Goal: Task Accomplishment & Management: Manage account settings

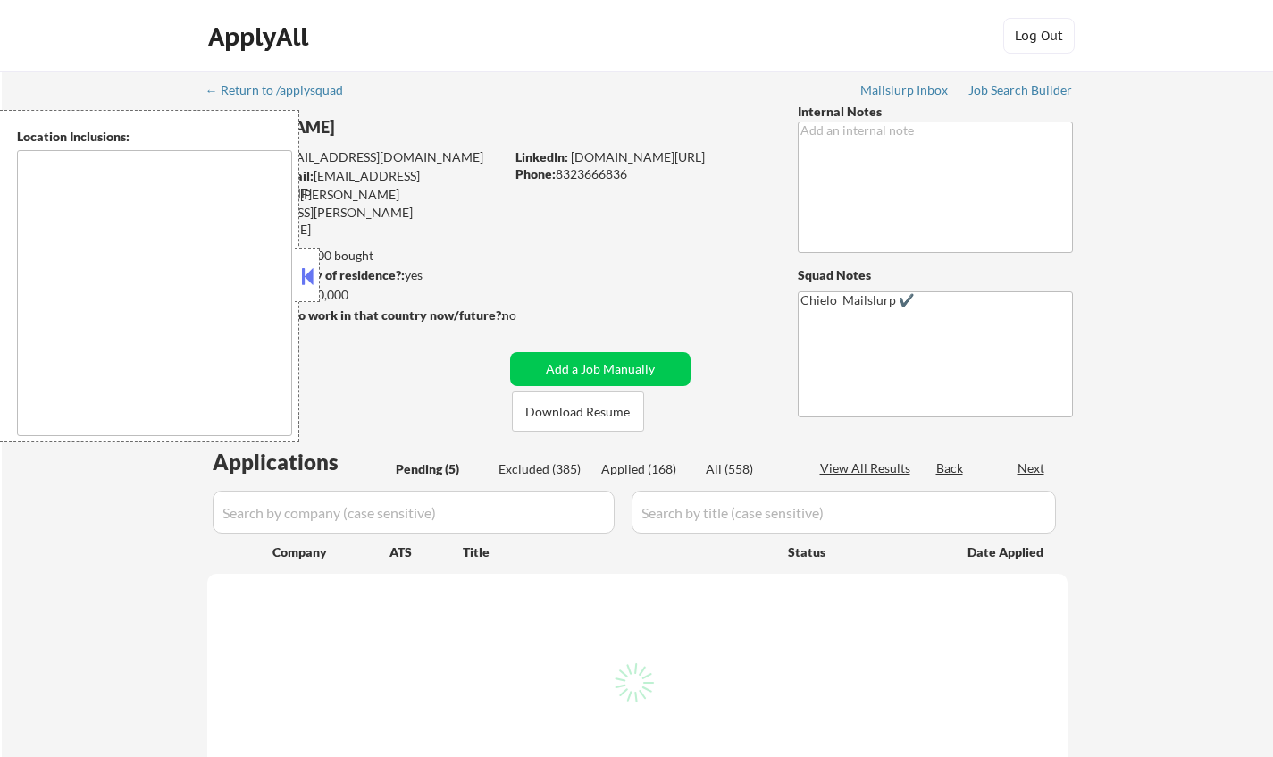
select select ""pending""
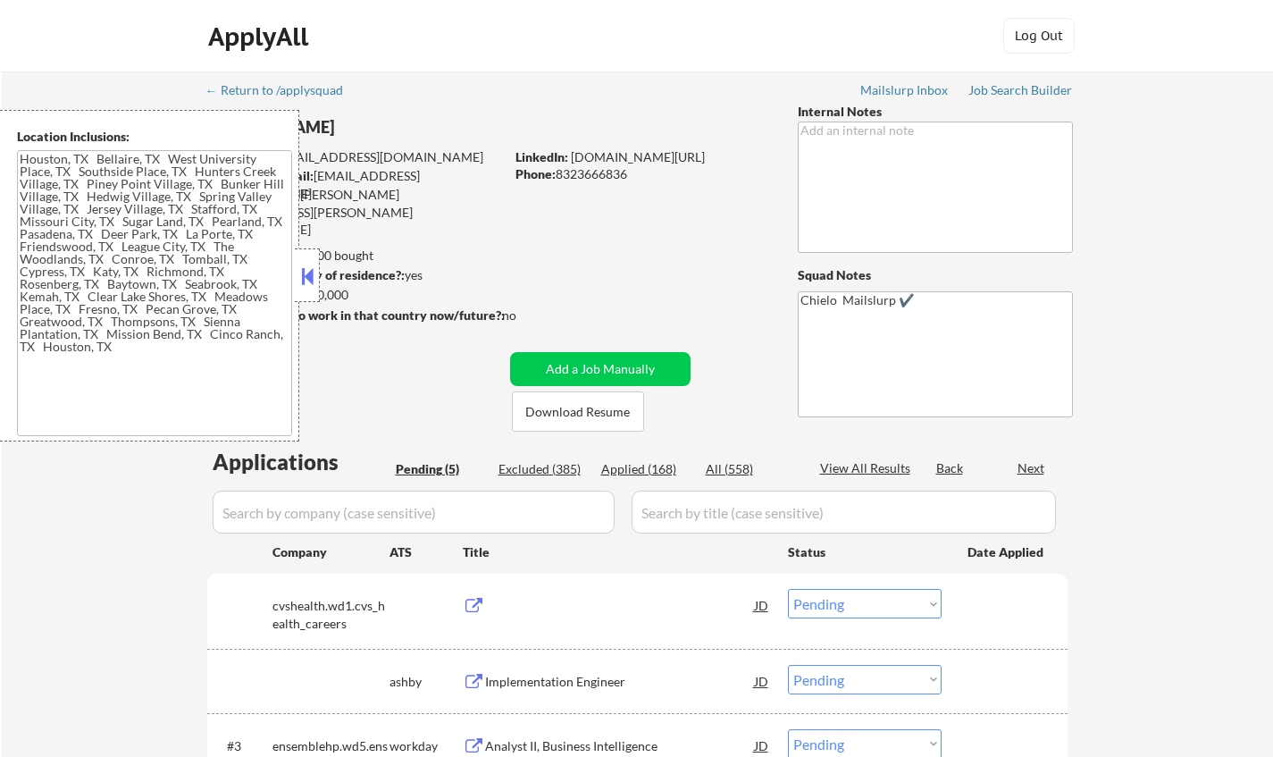
type textarea "[GEOGRAPHIC_DATA], [GEOGRAPHIC_DATA] [GEOGRAPHIC_DATA], [GEOGRAPHIC_DATA] [GEOG…"
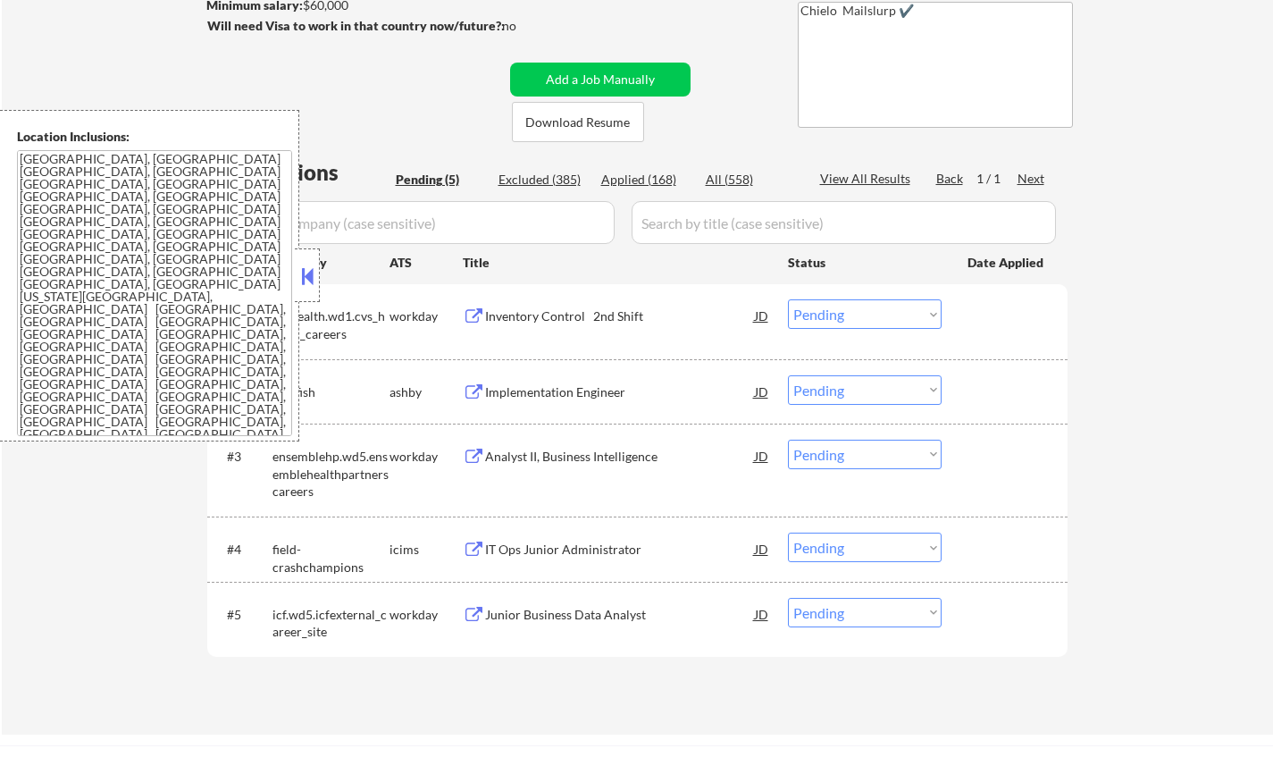
scroll to position [447, 0]
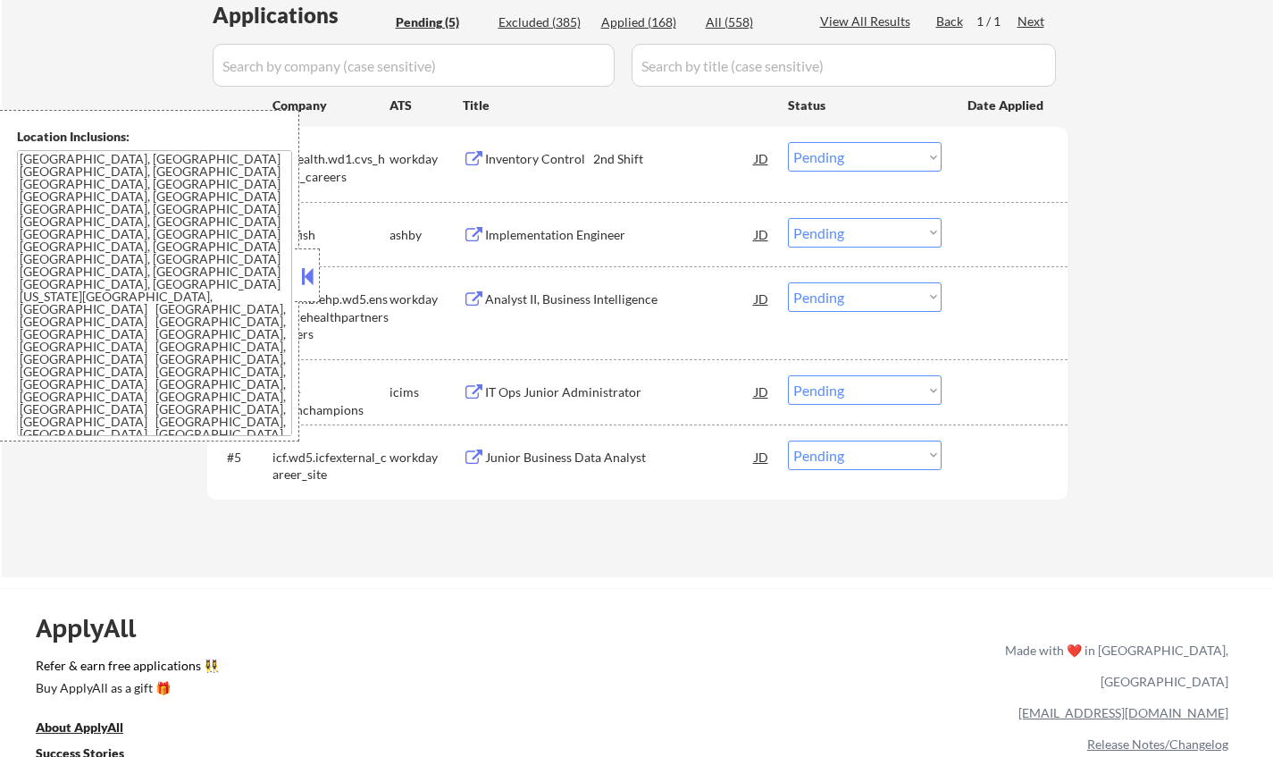
click at [310, 268] on button at bounding box center [308, 276] width 20 height 27
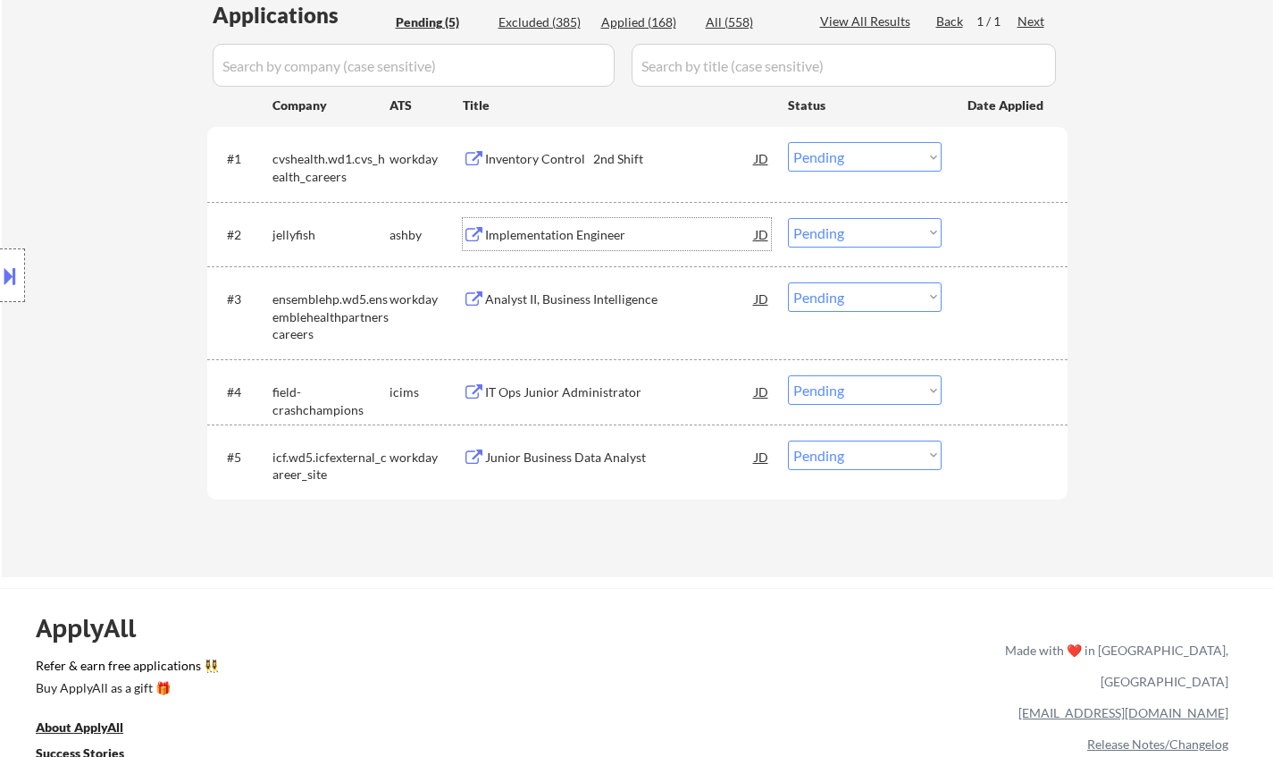
click at [532, 231] on div "Implementation Engineer" at bounding box center [620, 235] width 270 height 18
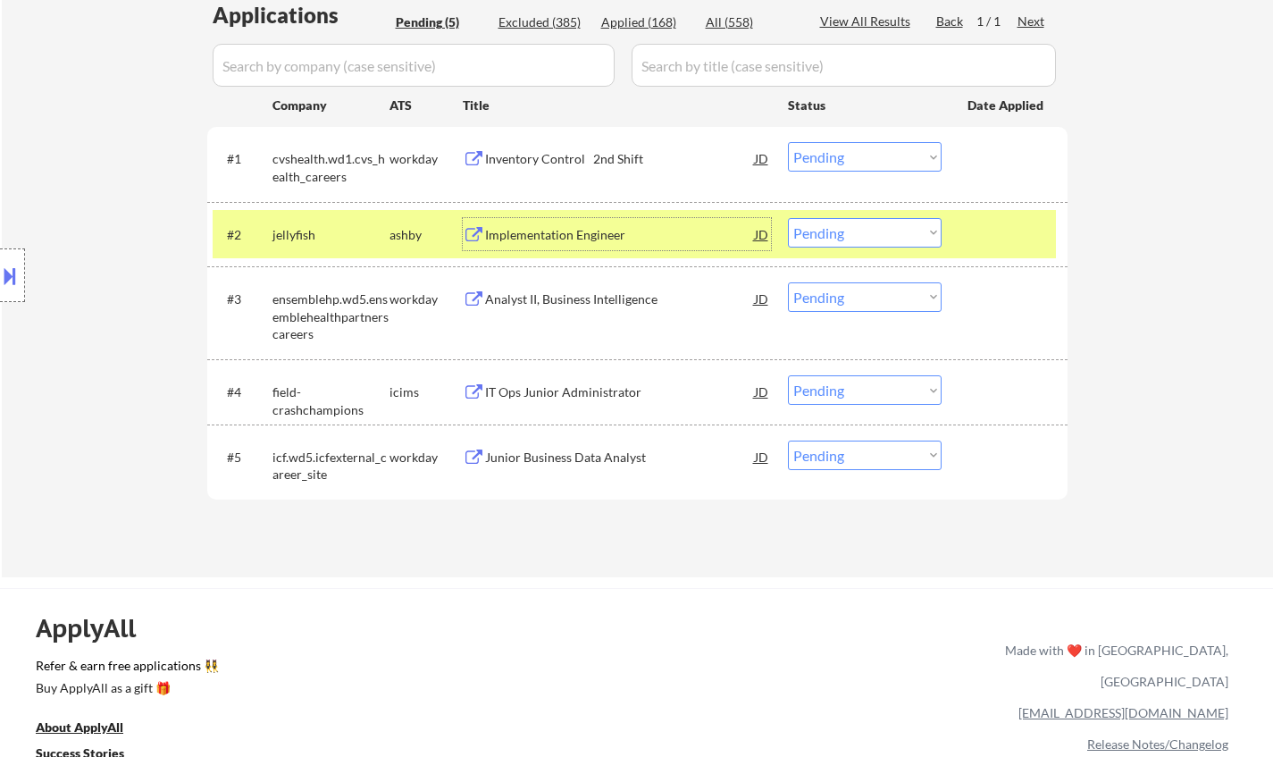
drag, startPoint x: 877, startPoint y: 227, endPoint x: 879, endPoint y: 244, distance: 17.1
click at [877, 227] on select "Choose an option... Pending Applied Excluded (Questions) Excluded (Expired) Exc…" at bounding box center [865, 232] width 154 height 29
click at [788, 218] on select "Choose an option... Pending Applied Excluded (Questions) Excluded (Expired) Exc…" at bounding box center [865, 232] width 154 height 29
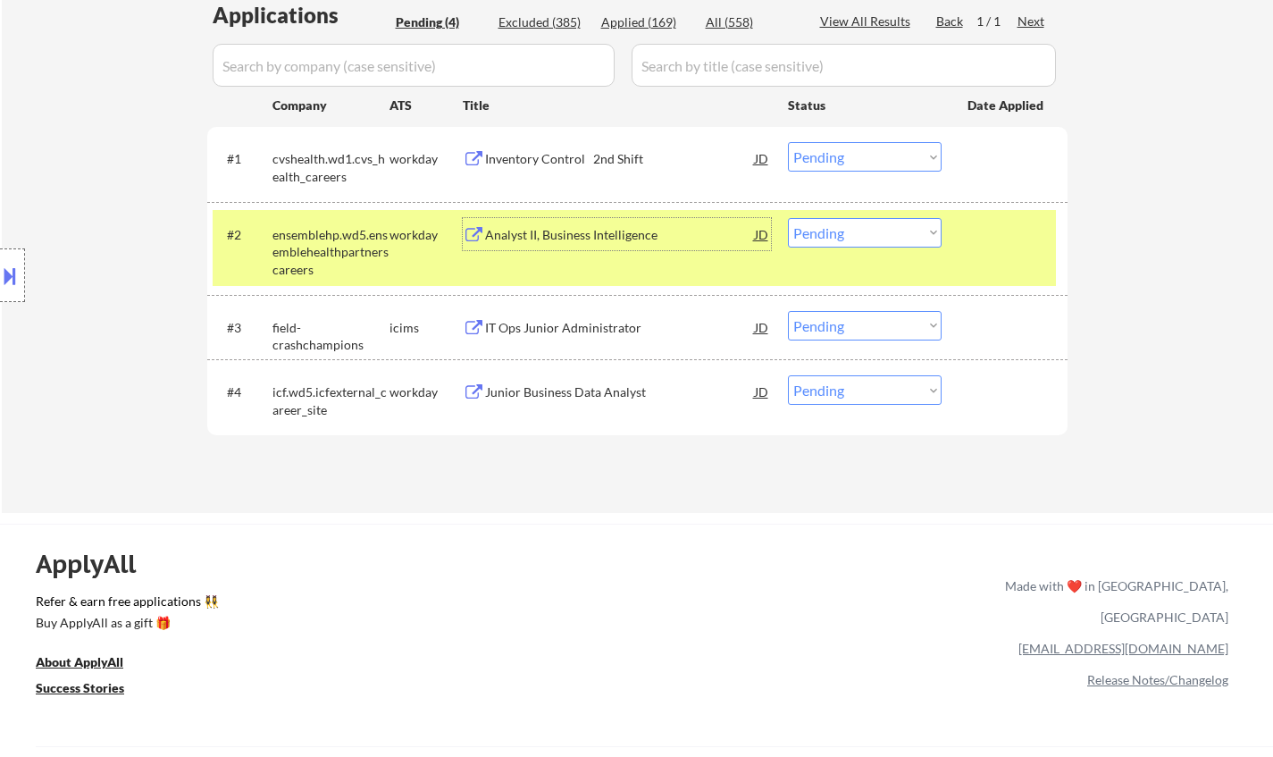
click at [558, 226] on div "Analyst II, Business Intelligence" at bounding box center [620, 235] width 270 height 18
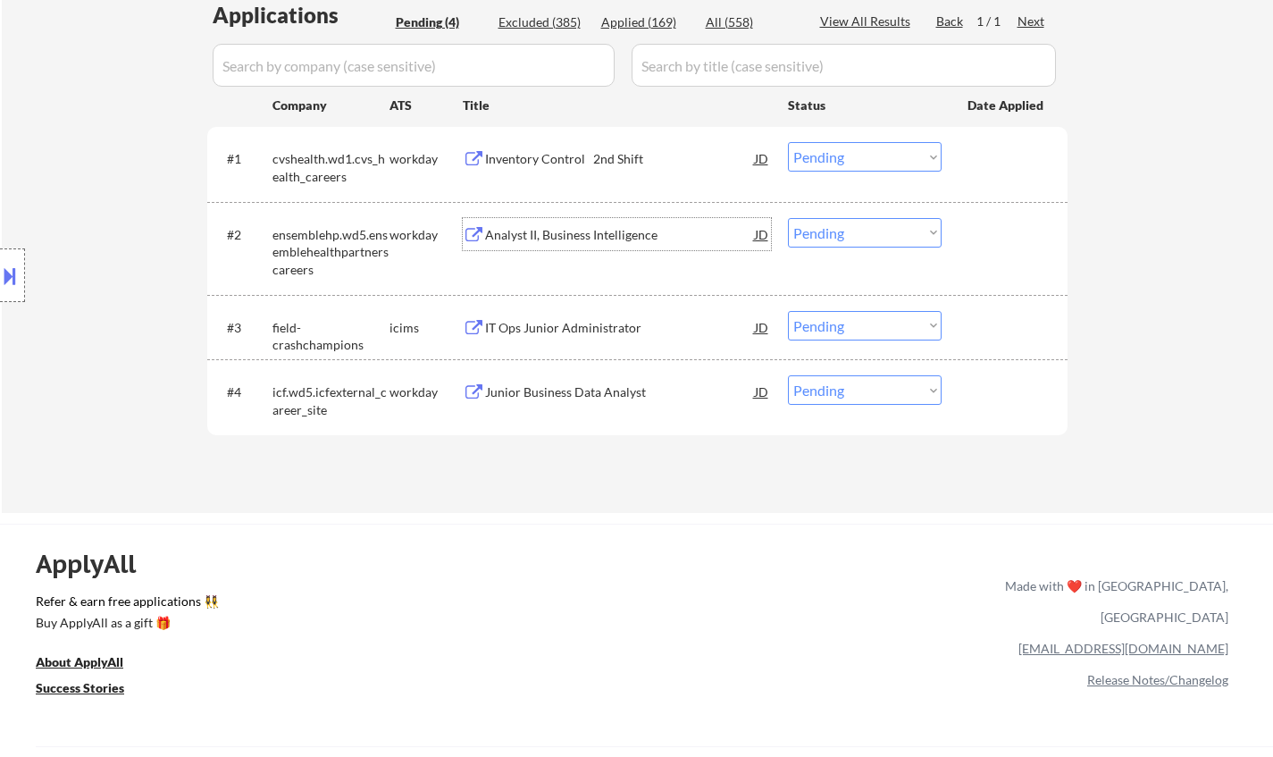
drag, startPoint x: 835, startPoint y: 221, endPoint x: 844, endPoint y: 237, distance: 18.4
click at [835, 221] on select "Choose an option... Pending Applied Excluded (Questions) Excluded (Expired) Exc…" at bounding box center [865, 232] width 154 height 29
click at [788, 218] on select "Choose an option... Pending Applied Excluded (Questions) Excluded (Expired) Exc…" at bounding box center [865, 232] width 154 height 29
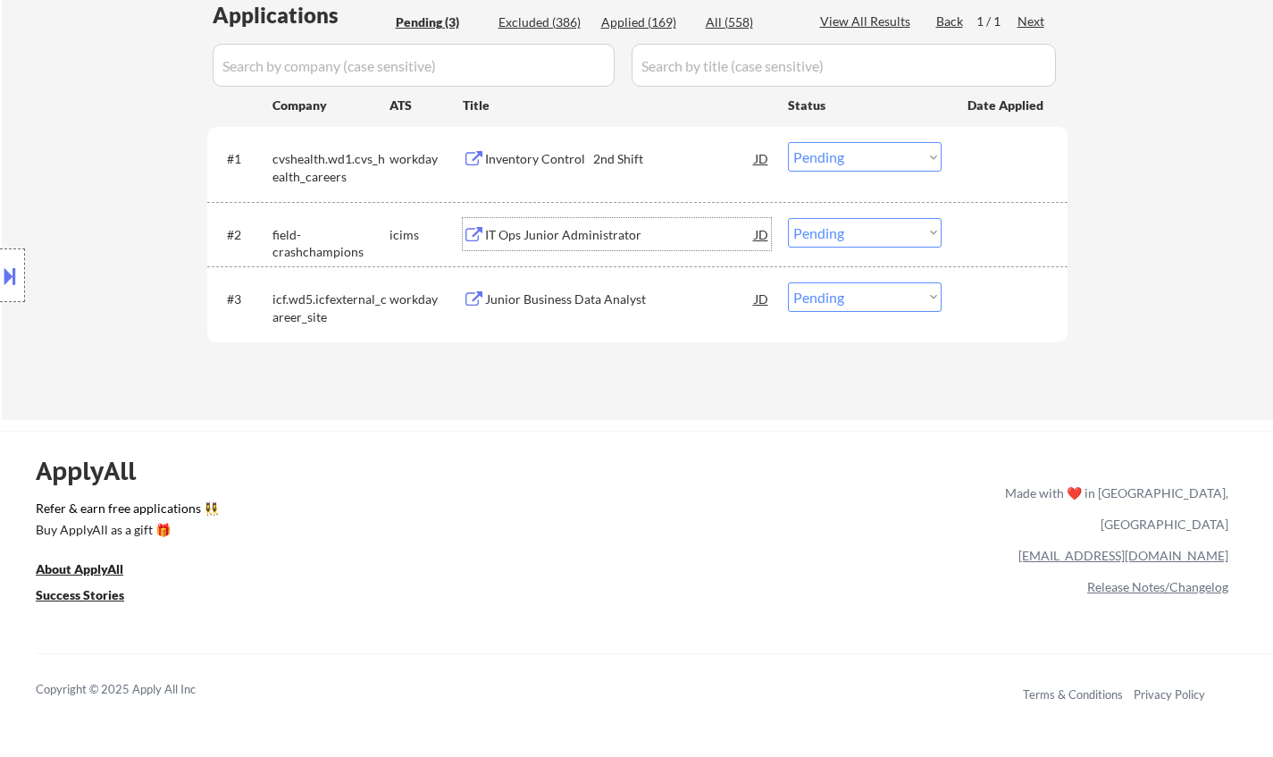
click at [549, 231] on div "IT Ops Junior Administrator" at bounding box center [620, 235] width 270 height 18
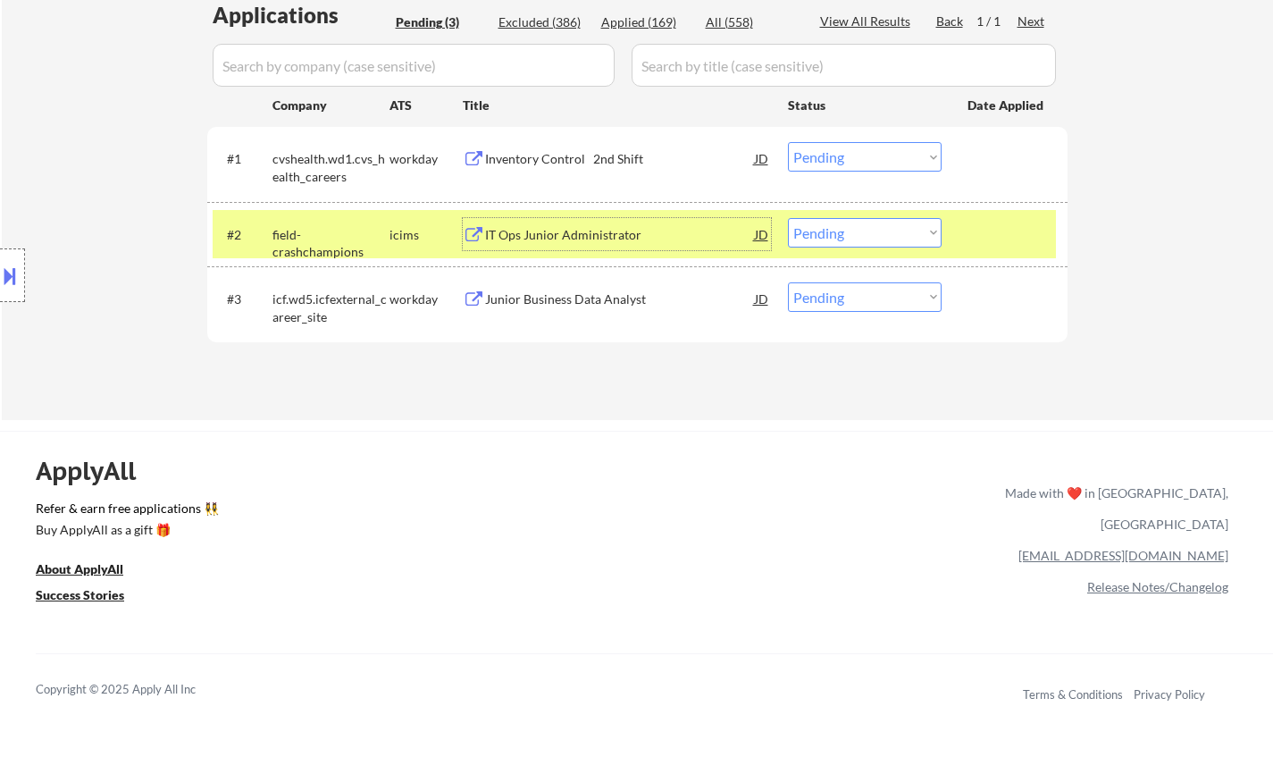
drag, startPoint x: 859, startPoint y: 232, endPoint x: 863, endPoint y: 243, distance: 11.6
click at [859, 232] on select "Choose an option... Pending Applied Excluded (Questions) Excluded (Expired) Exc…" at bounding box center [865, 232] width 154 height 29
click at [788, 218] on select "Choose an option... Pending Applied Excluded (Questions) Excluded (Expired) Exc…" at bounding box center [865, 232] width 154 height 29
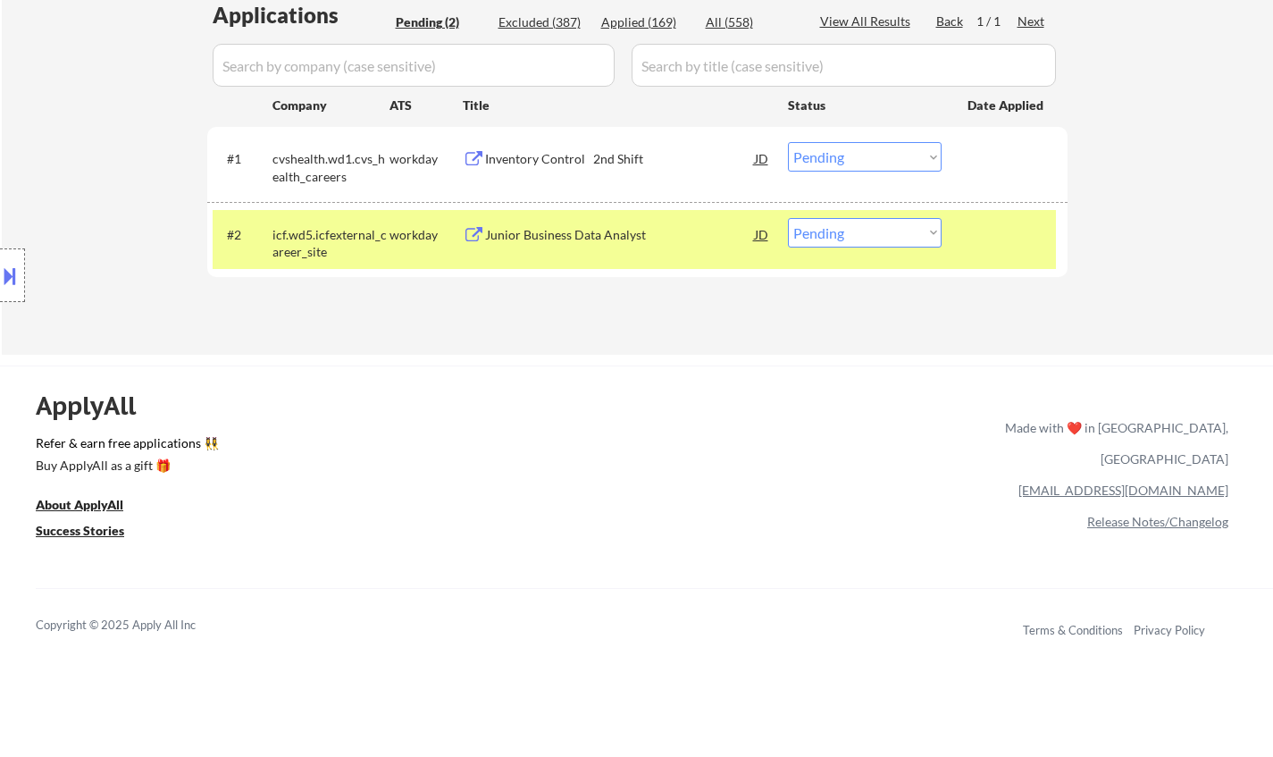
click at [538, 233] on div "Junior Business Data Analyst" at bounding box center [620, 235] width 270 height 18
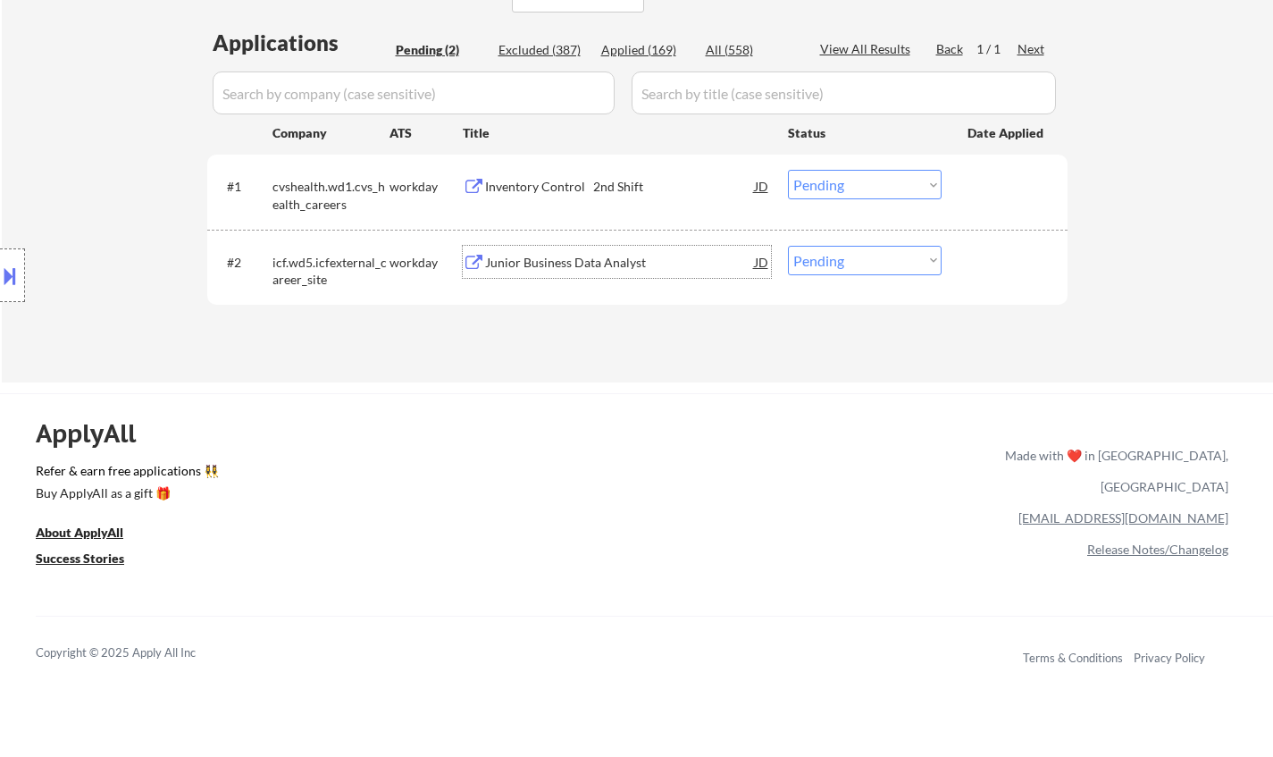
scroll to position [357, 0]
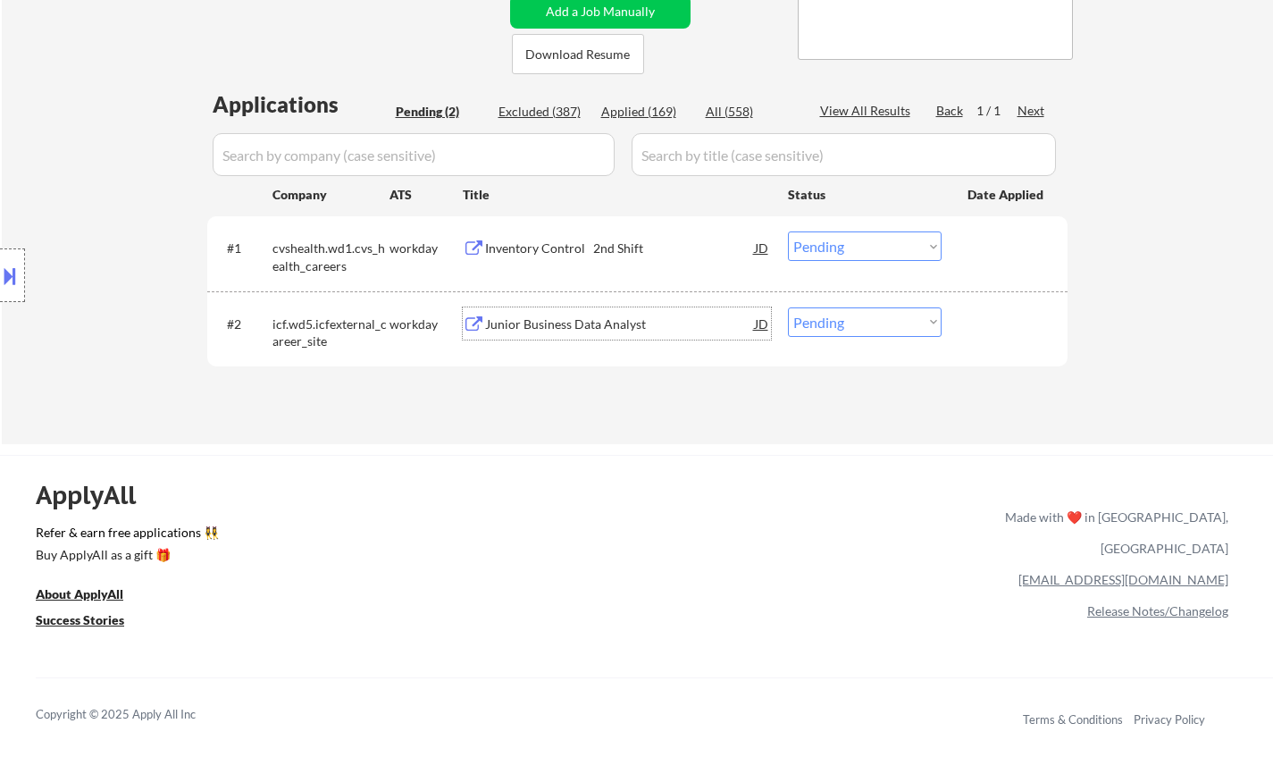
click at [879, 321] on select "Choose an option... Pending Applied Excluded (Questions) Excluded (Expired) Exc…" at bounding box center [865, 321] width 154 height 29
select select ""applied""
click at [788, 307] on select "Choose an option... Pending Applied Excluded (Questions) Excluded (Expired) Exc…" at bounding box center [865, 321] width 154 height 29
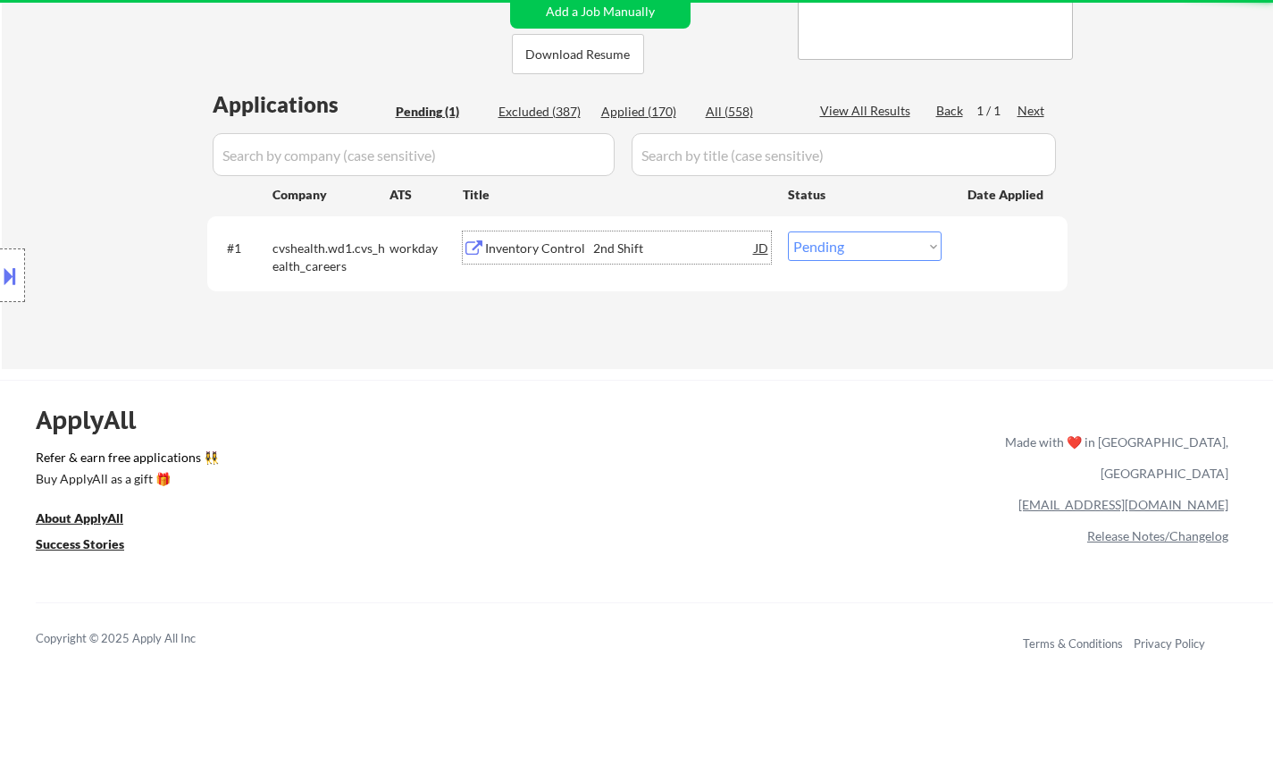
click at [536, 244] on div "Inventory Control 2nd Shift" at bounding box center [620, 248] width 270 height 18
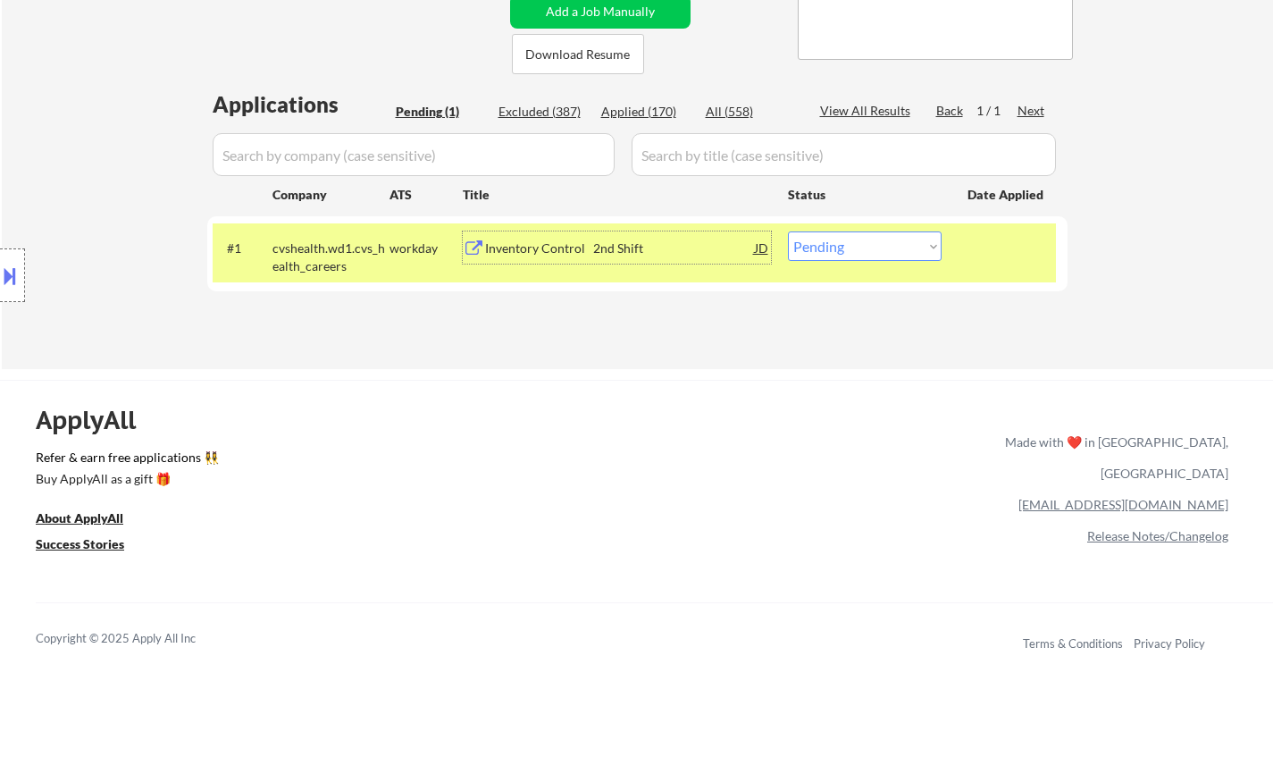
click at [838, 226] on div "#1 cvshealth.wd1.cvs_health_careers workday Inventory Control 2nd Shift JD Choo…" at bounding box center [634, 252] width 843 height 59
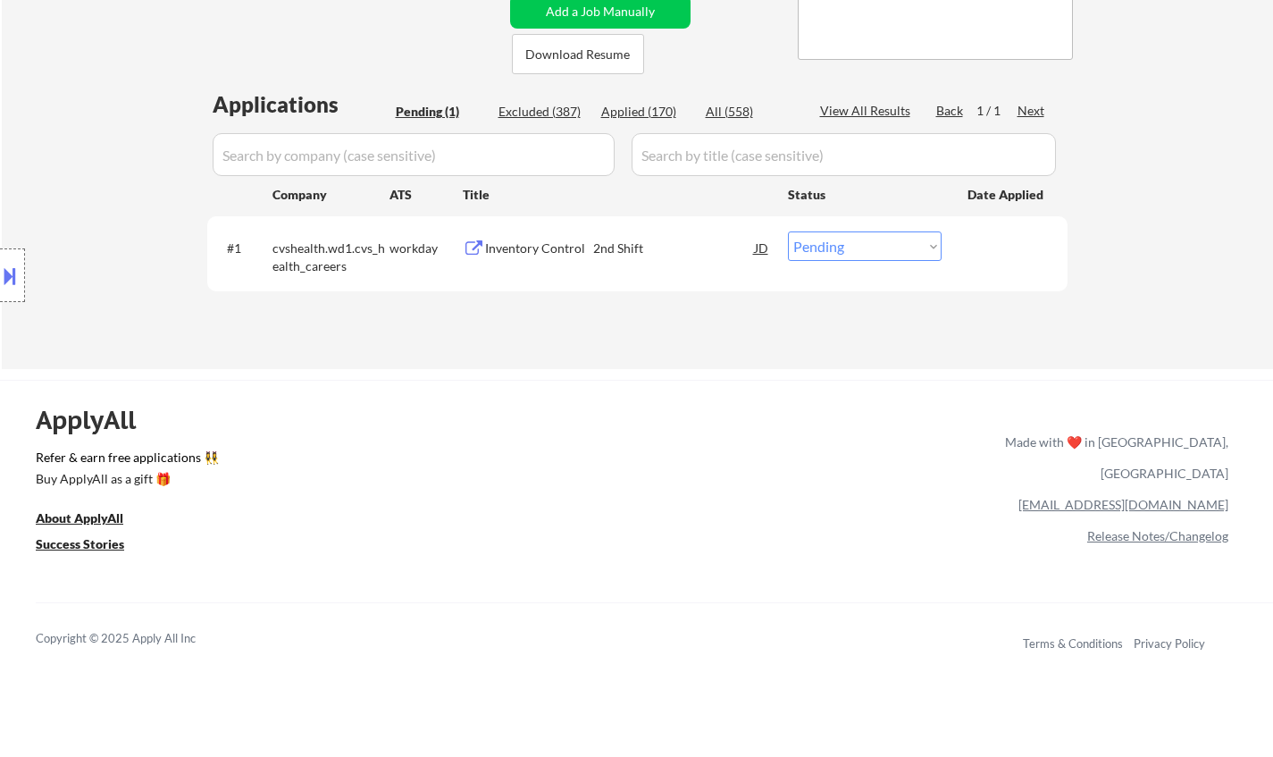
click at [838, 238] on select "Choose an option... Pending Applied Excluded (Questions) Excluded (Expired) Exc…" at bounding box center [865, 245] width 154 height 29
select select ""excluded__bad_match_""
click at [788, 231] on select "Choose an option... Pending Applied Excluded (Questions) Excluded (Expired) Exc…" at bounding box center [865, 245] width 154 height 29
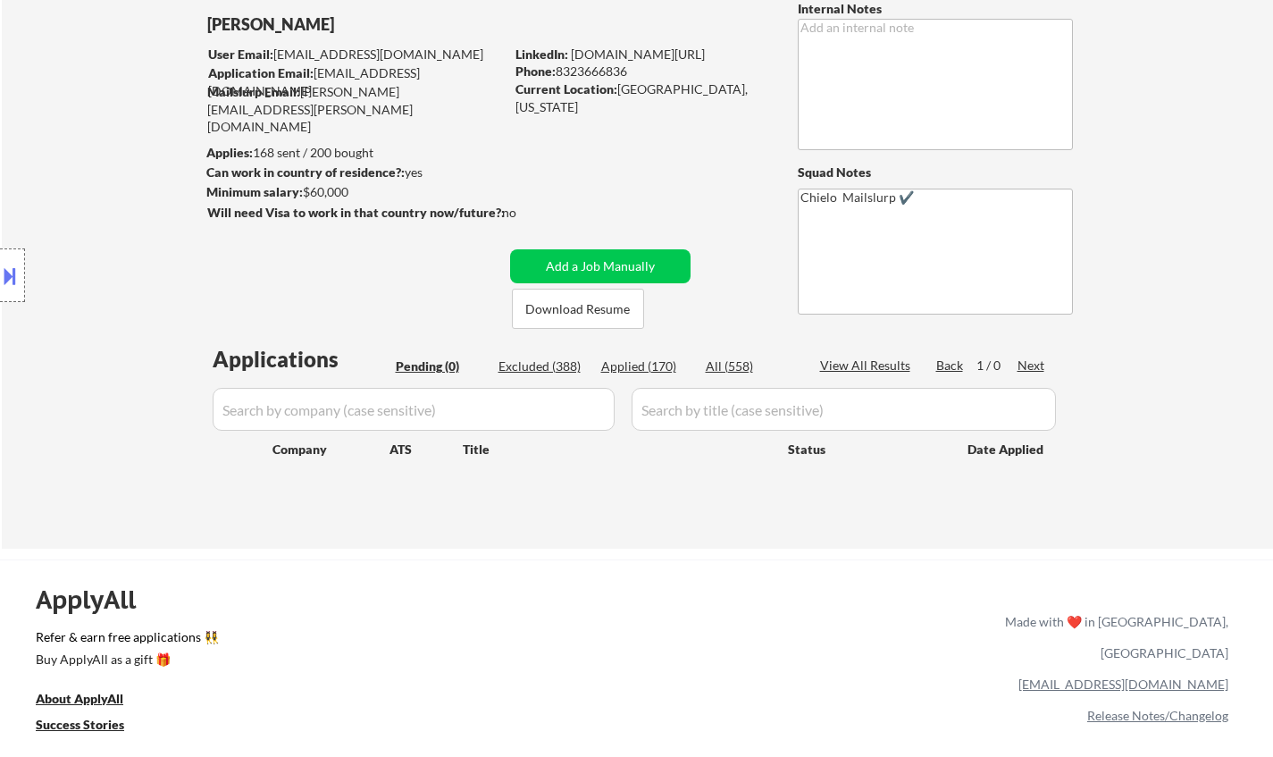
scroll to position [0, 0]
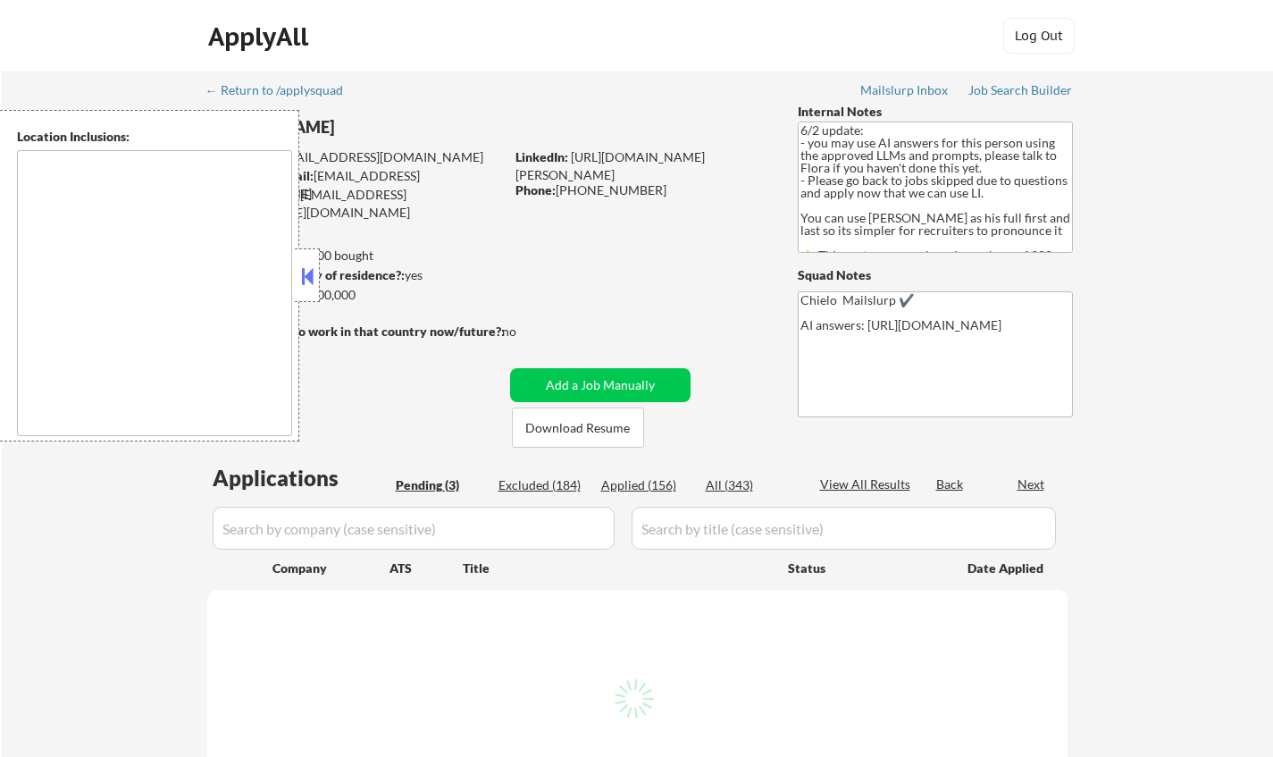
type textarea "[GEOGRAPHIC_DATA], [GEOGRAPHIC_DATA] [GEOGRAPHIC_DATA], [GEOGRAPHIC_DATA] [GEOG…"
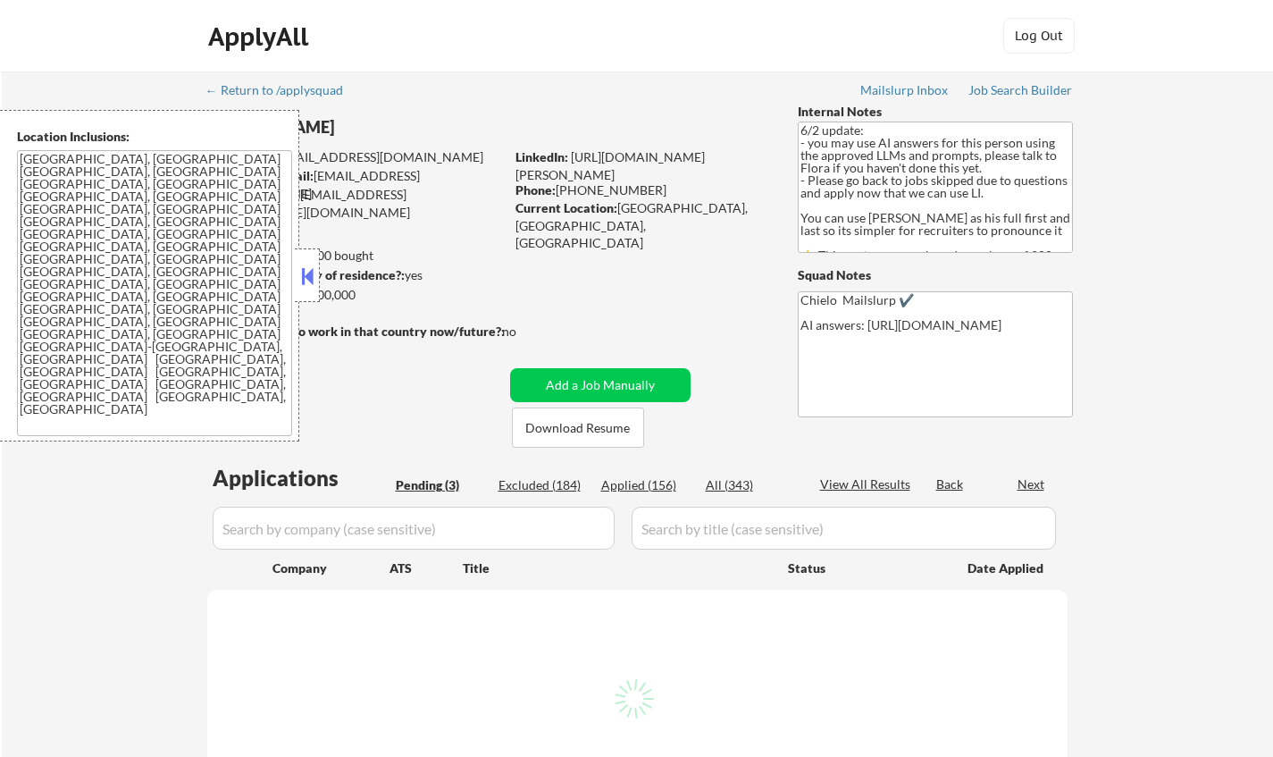
select select ""pending""
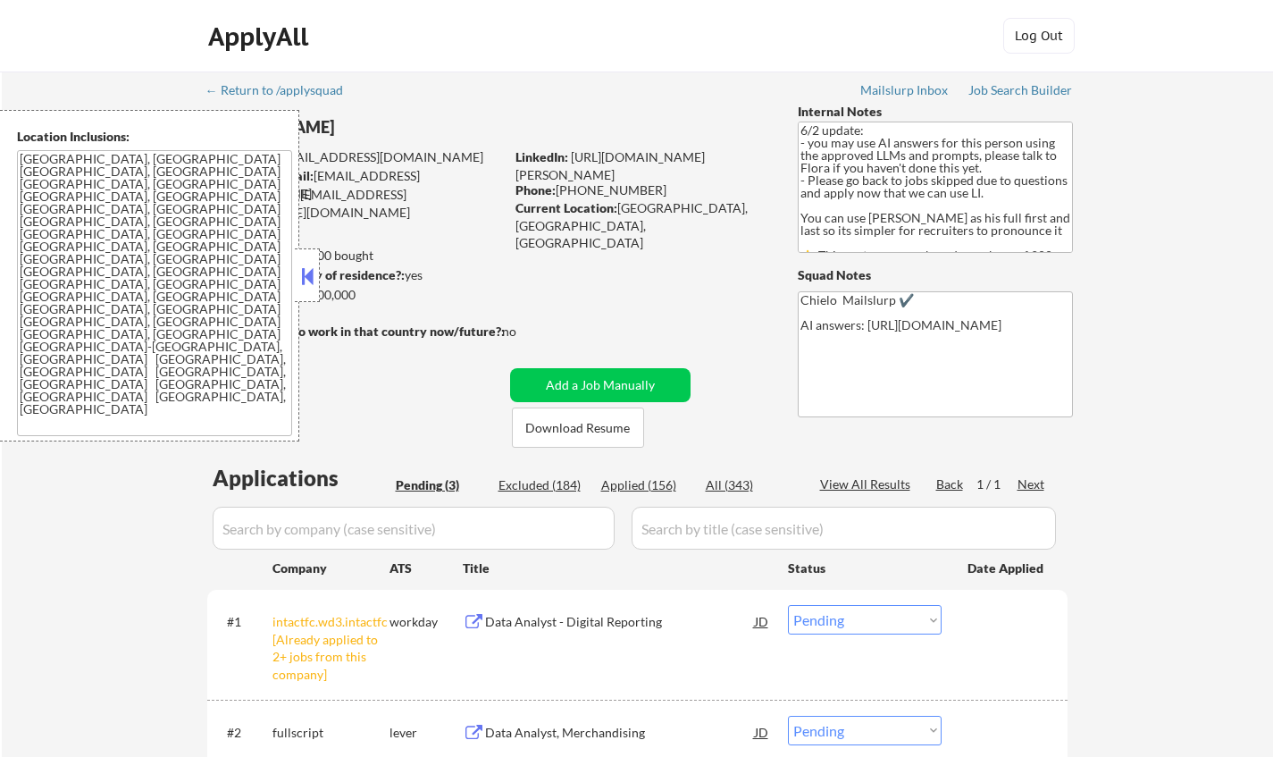
click at [305, 265] on button at bounding box center [308, 276] width 20 height 27
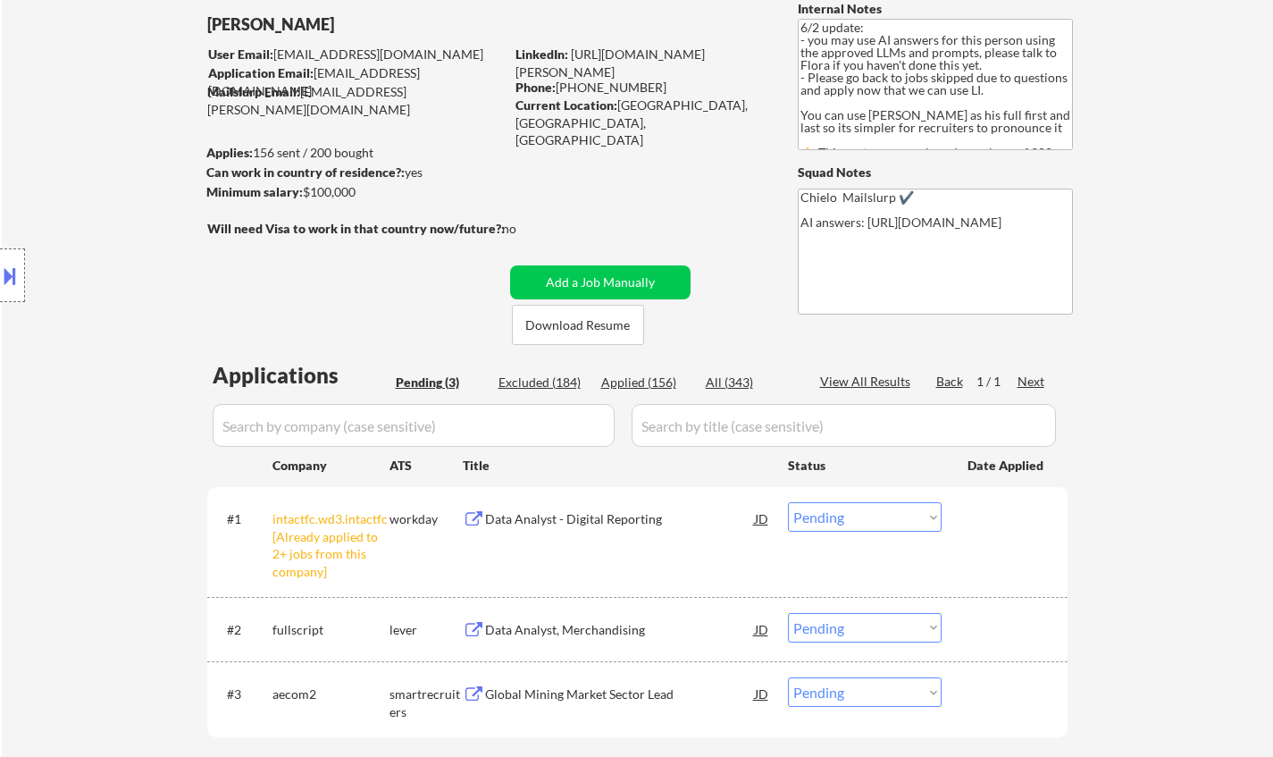
scroll to position [357, 0]
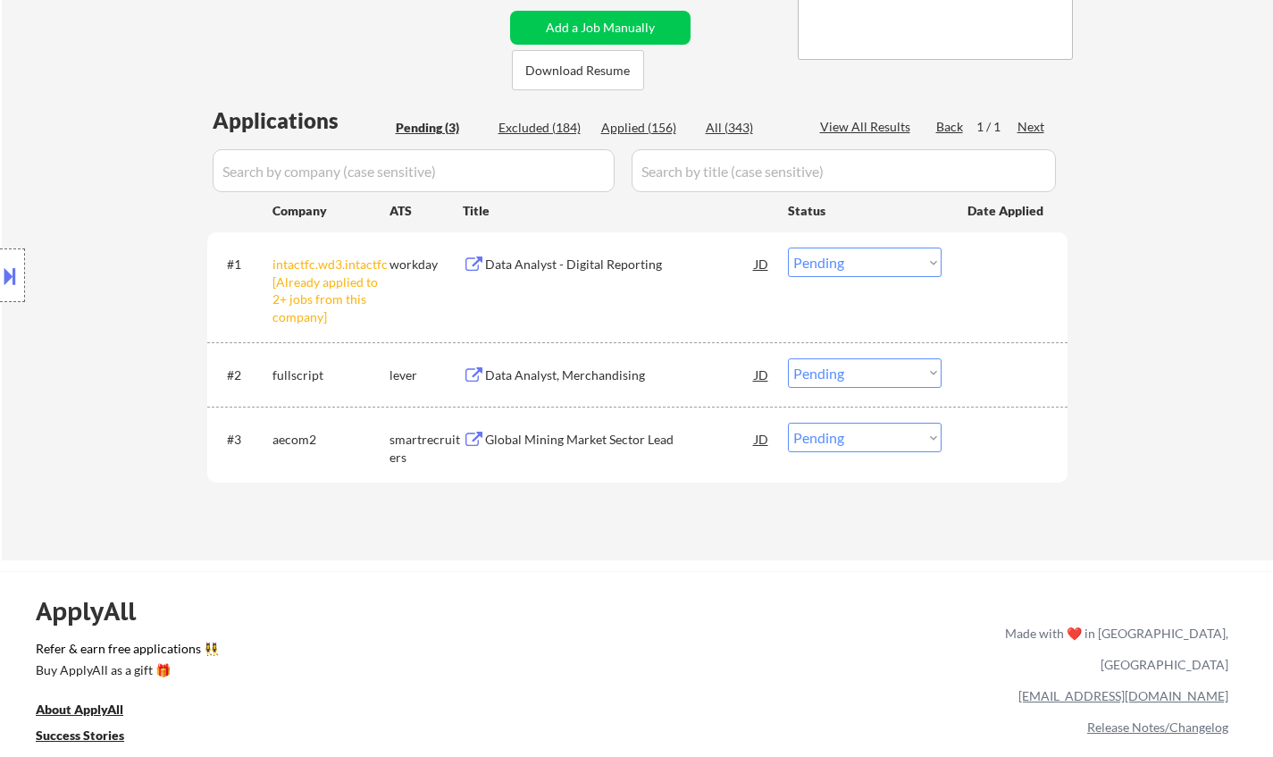
click at [860, 254] on select "Choose an option... Pending Applied Excluded (Questions) Excluded (Expired) Exc…" at bounding box center [865, 262] width 154 height 29
click at [788, 248] on select "Choose an option... Pending Applied Excluded (Questions) Excluded (Expired) Exc…" at bounding box center [865, 262] width 154 height 29
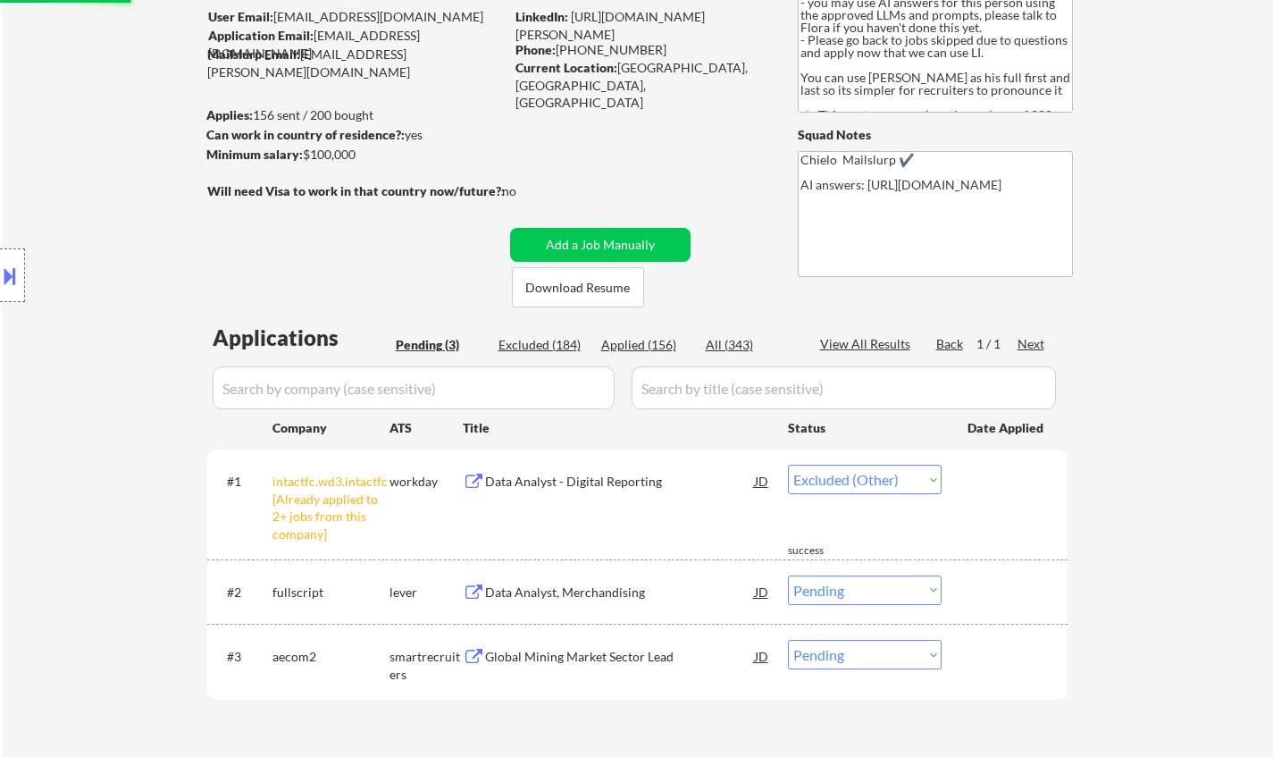
scroll to position [89, 0]
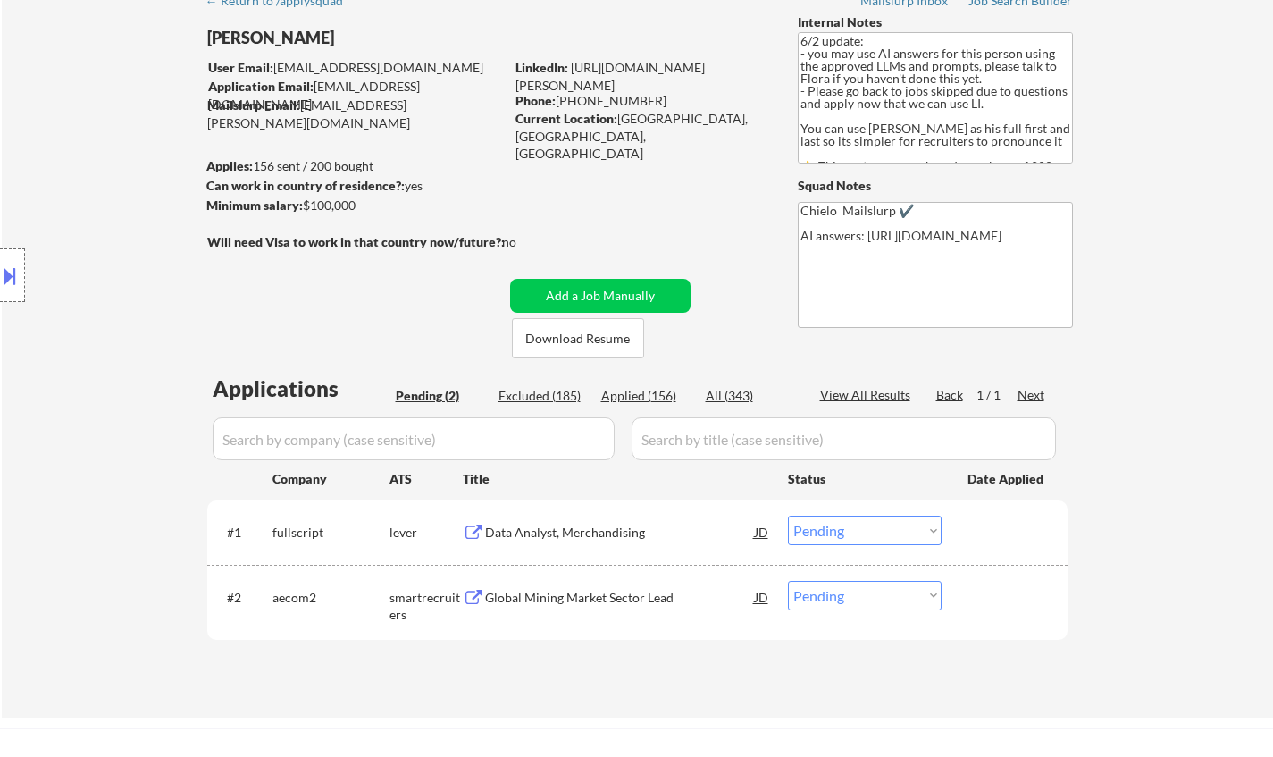
click at [544, 528] on div "Data Analyst, Merchandising" at bounding box center [620, 533] width 270 height 18
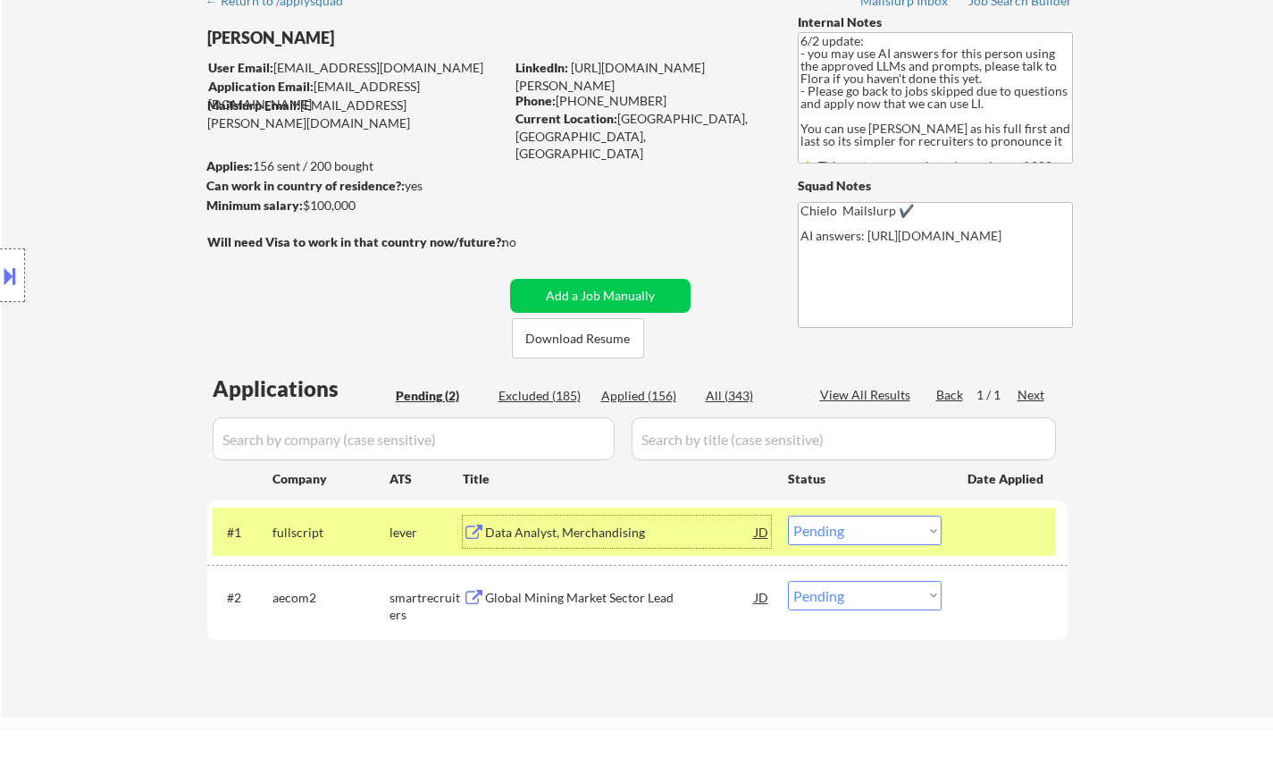
click at [892, 525] on select "Choose an option... Pending Applied Excluded (Questions) Excluded (Expired) Exc…" at bounding box center [865, 530] width 154 height 29
click at [788, 516] on select "Choose an option... Pending Applied Excluded (Questions) Excluded (Expired) Exc…" at bounding box center [865, 530] width 154 height 29
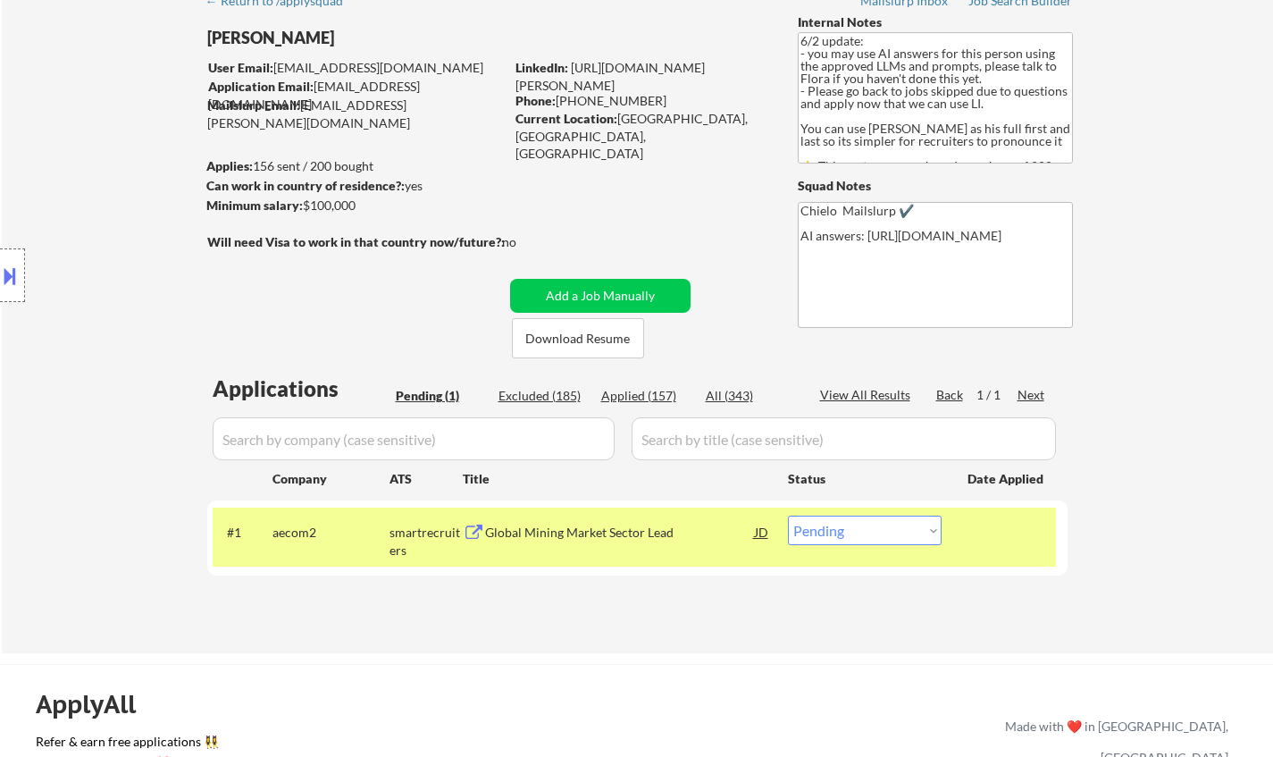
click at [570, 534] on div "Global Mining Market Sector Lead" at bounding box center [620, 533] width 270 height 18
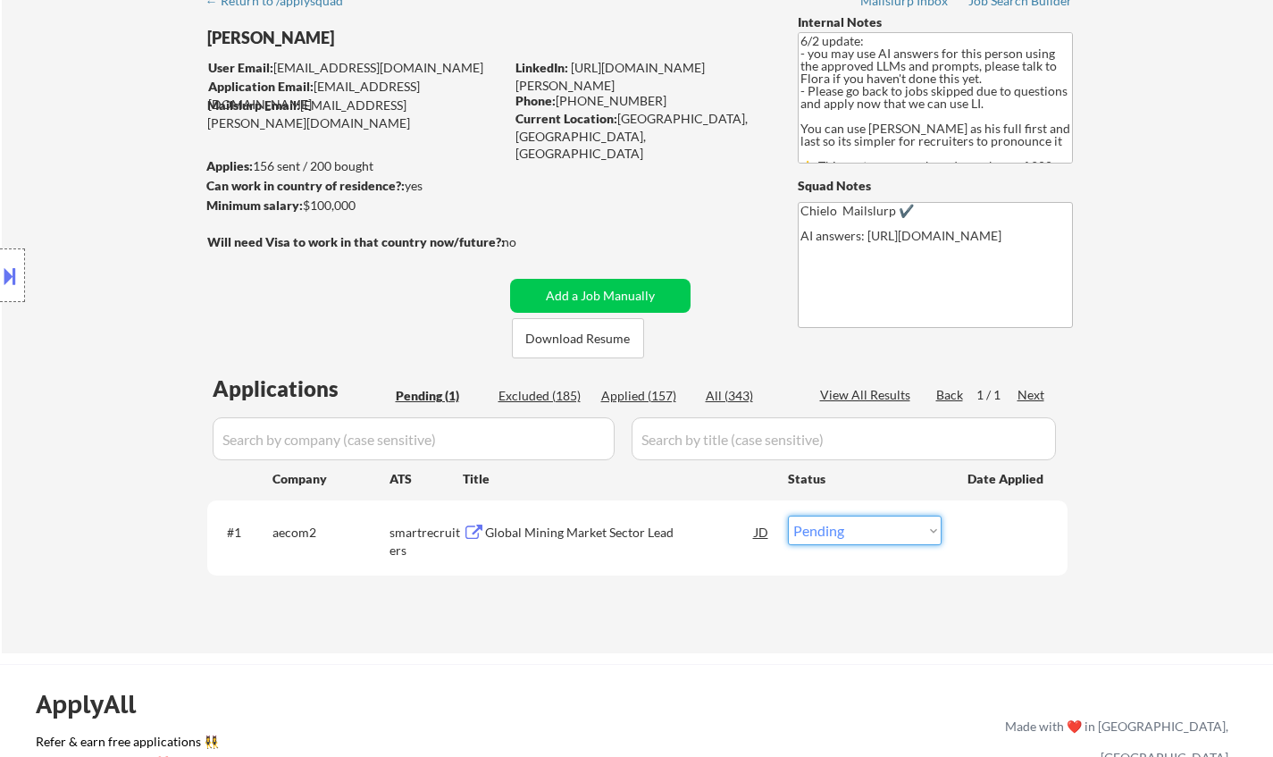
click at [860, 540] on select "Choose an option... Pending Applied Excluded (Questions) Excluded (Expired) Exc…" at bounding box center [865, 530] width 154 height 29
select select ""excluded__bad_match_""
click at [788, 516] on select "Choose an option... Pending Applied Excluded (Questions) Excluded (Expired) Exc…" at bounding box center [865, 530] width 154 height 29
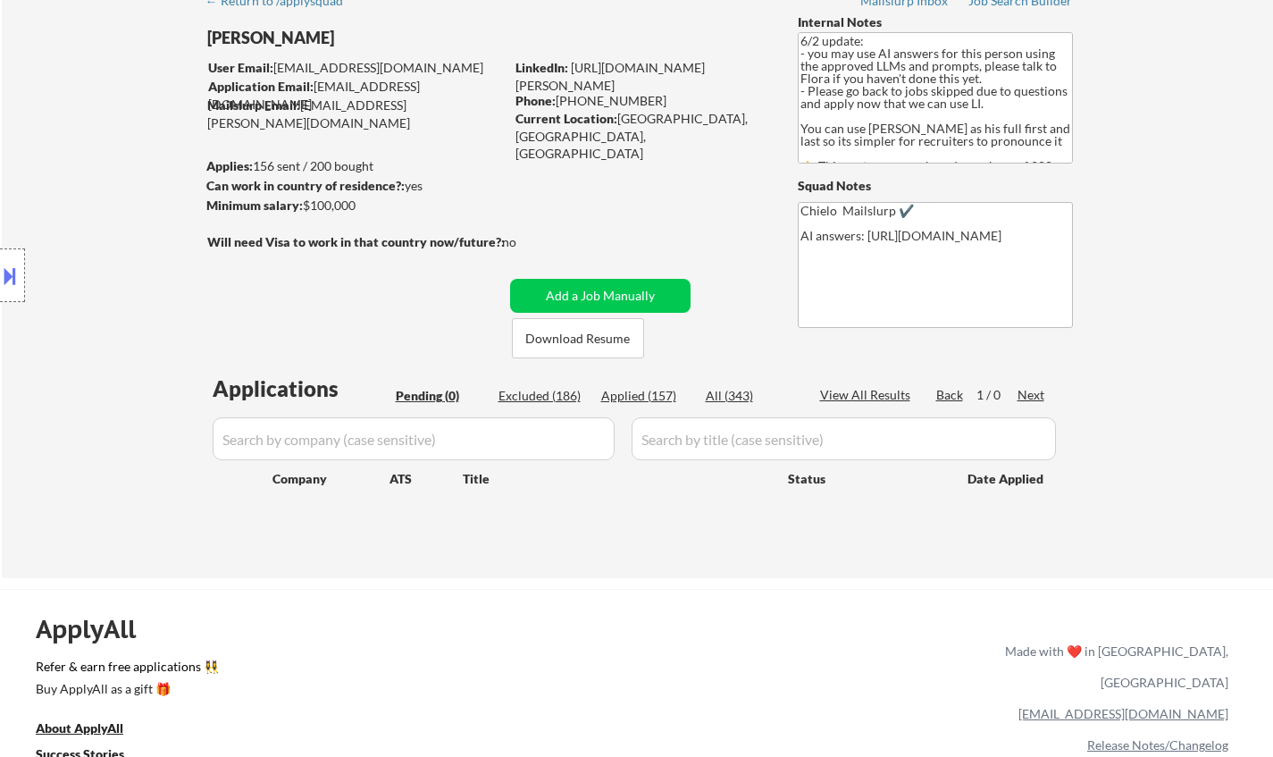
click at [516, 214] on div "← Return to /applysquad Mailslurp Inbox Job Search Builder Abdul Bawa User Emai…" at bounding box center [638, 273] width 892 height 582
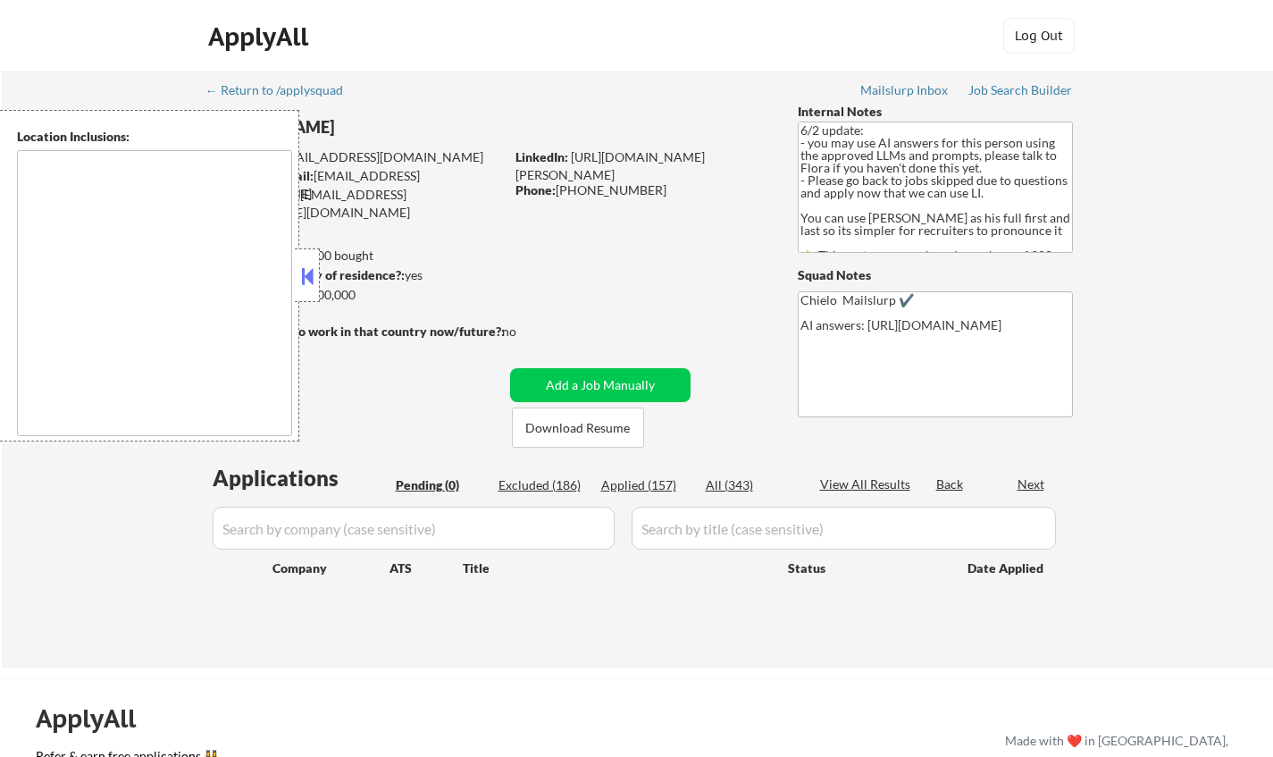
type textarea "Toronto, Ontario Mississauga, Ontario Brampton, Ontario Markham, Ontario Vaugha…"
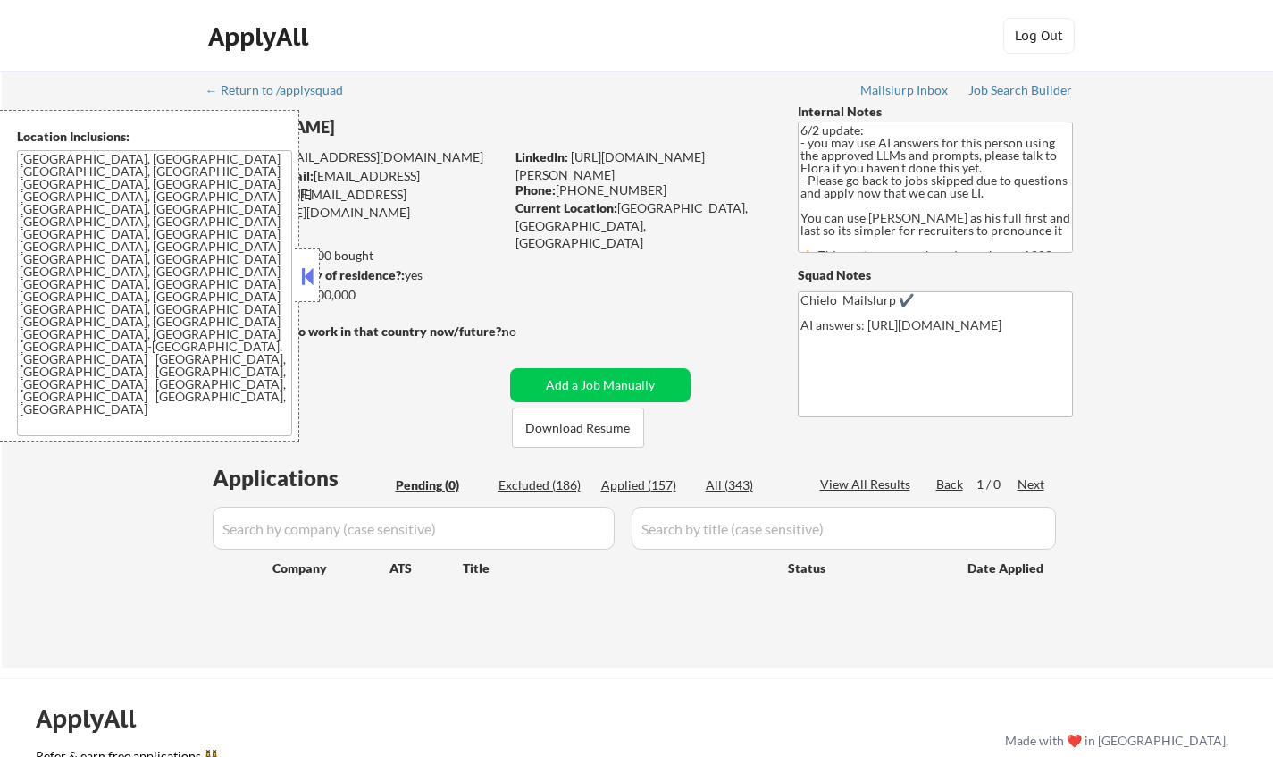
click at [311, 273] on button at bounding box center [308, 276] width 20 height 27
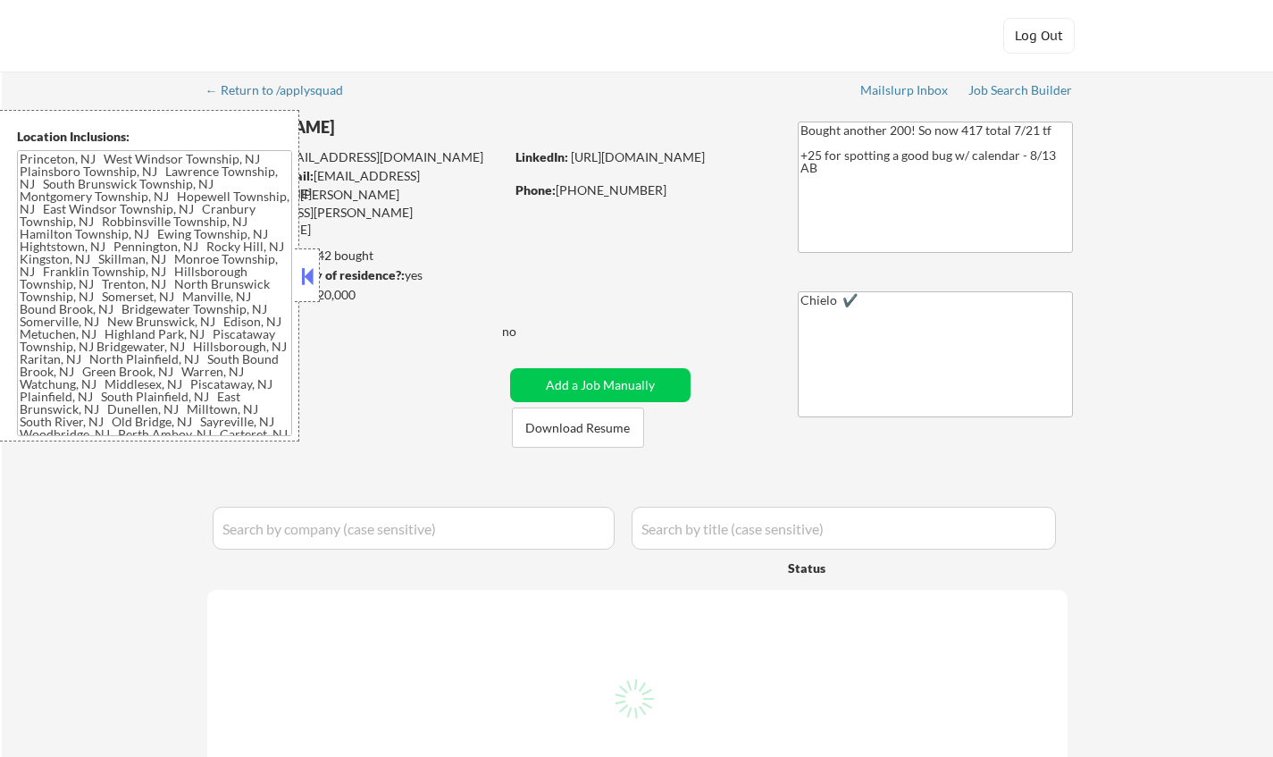
type textarea "[GEOGRAPHIC_DATA], [GEOGRAPHIC_DATA] [GEOGRAPHIC_DATA], [GEOGRAPHIC_DATA] [GEOG…"
select select ""pending""
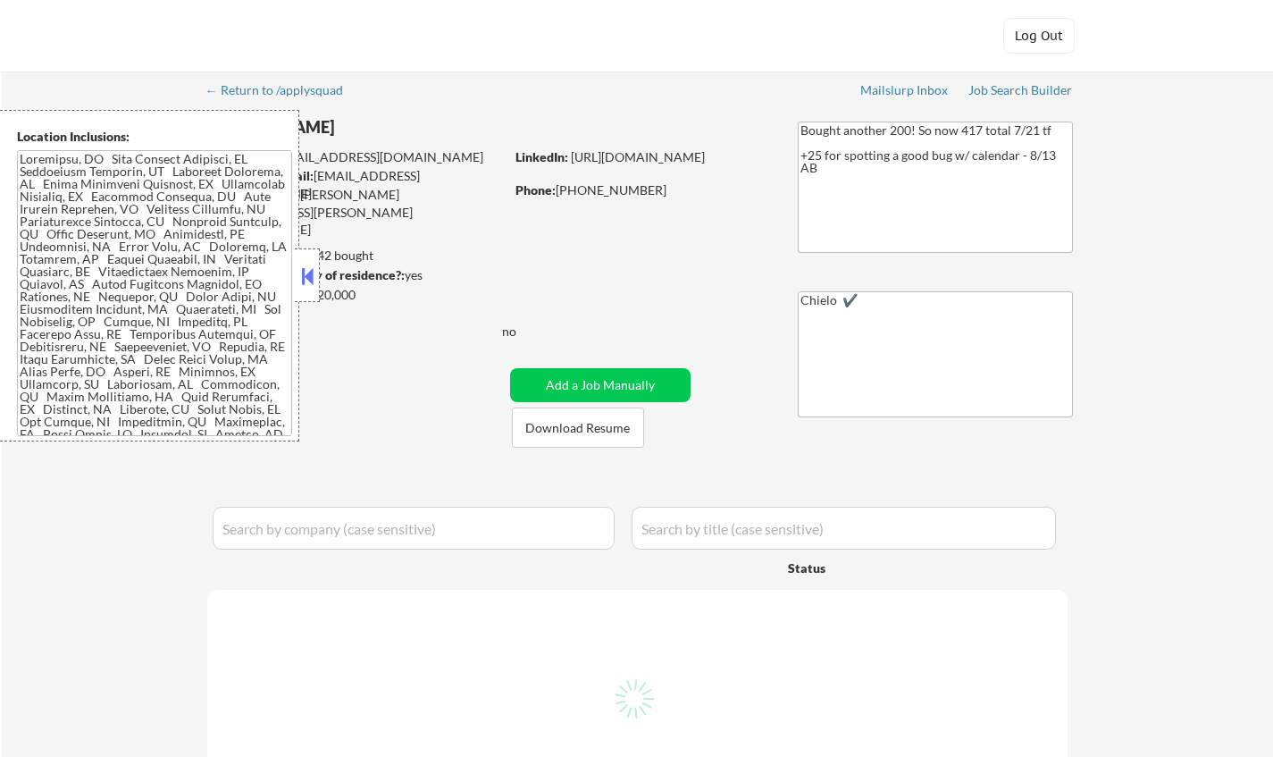
select select ""pending""
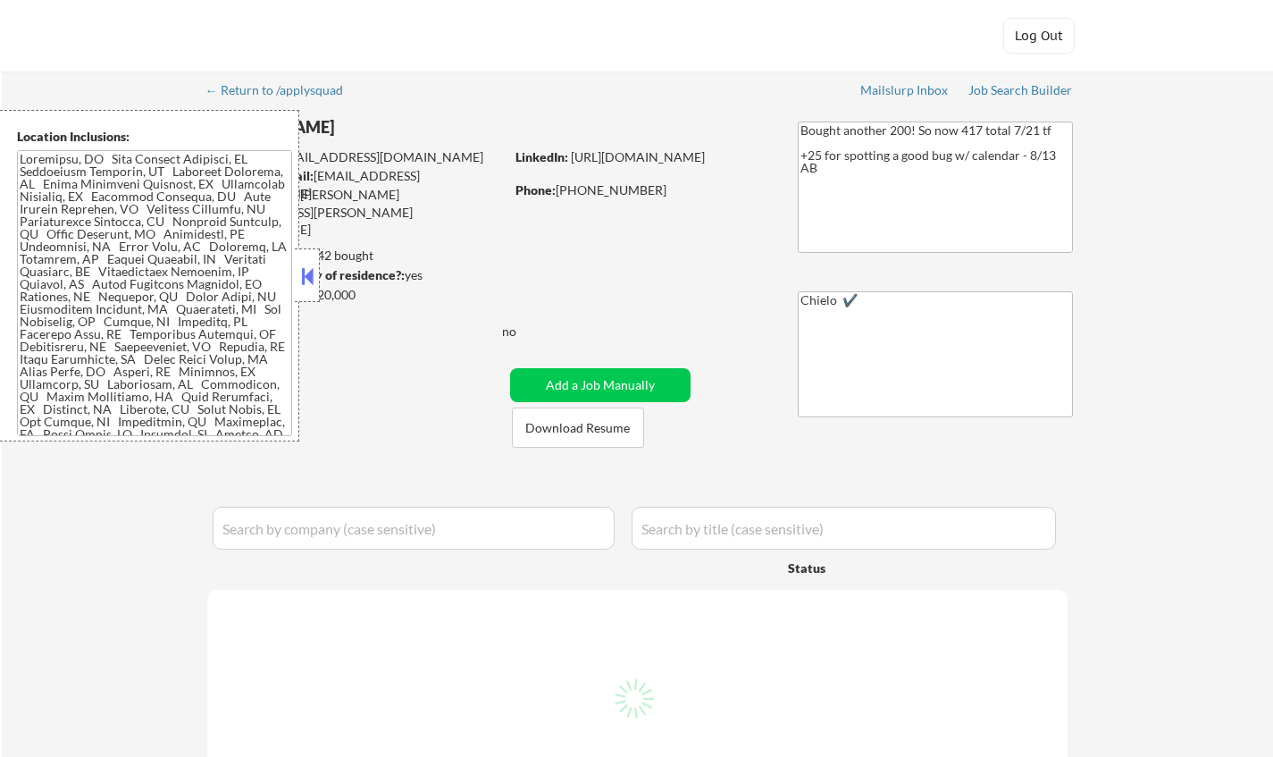
select select ""pending""
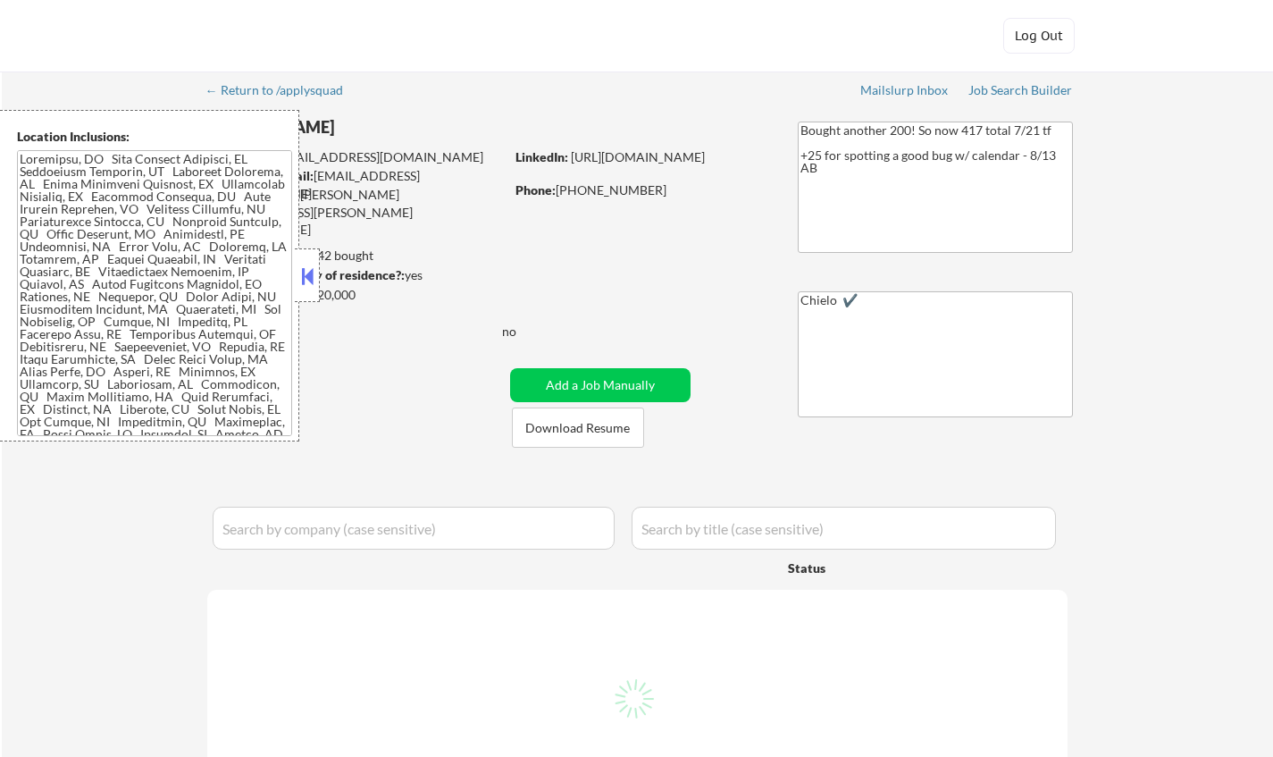
select select ""pending""
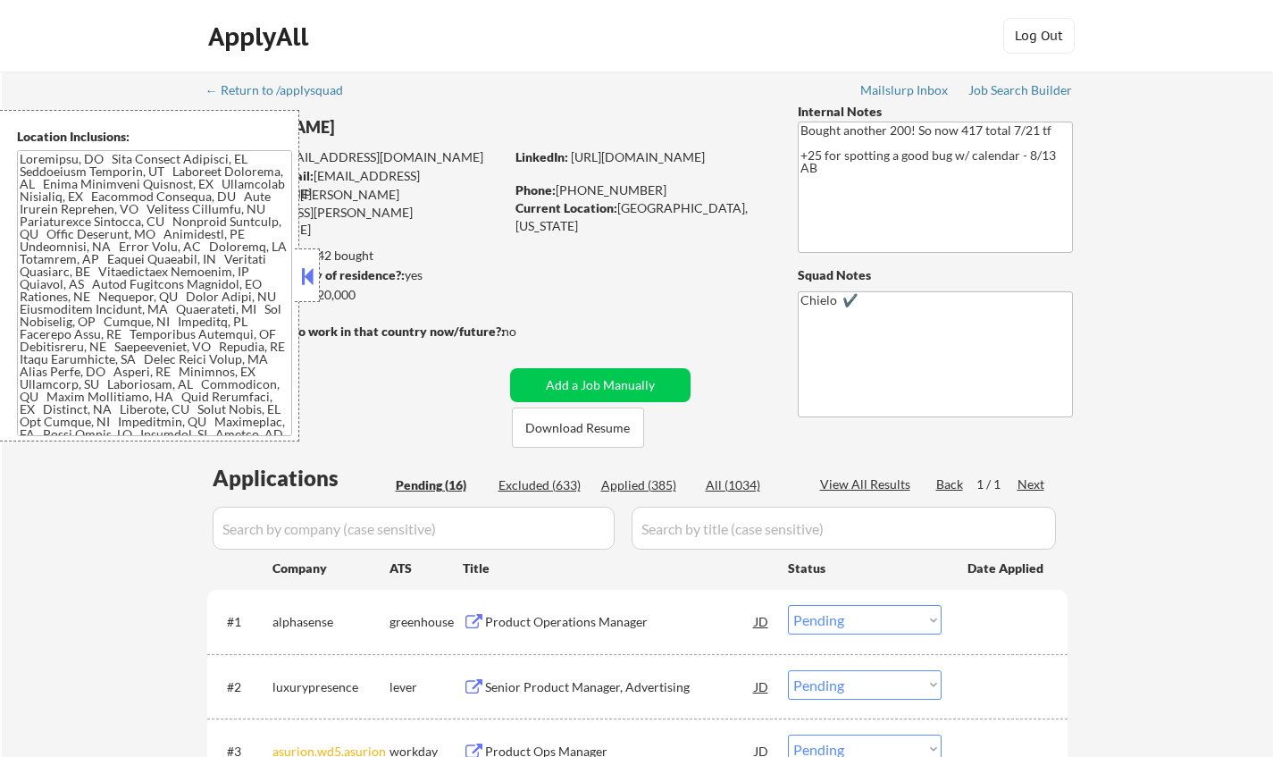
click at [307, 286] on button at bounding box center [308, 276] width 20 height 27
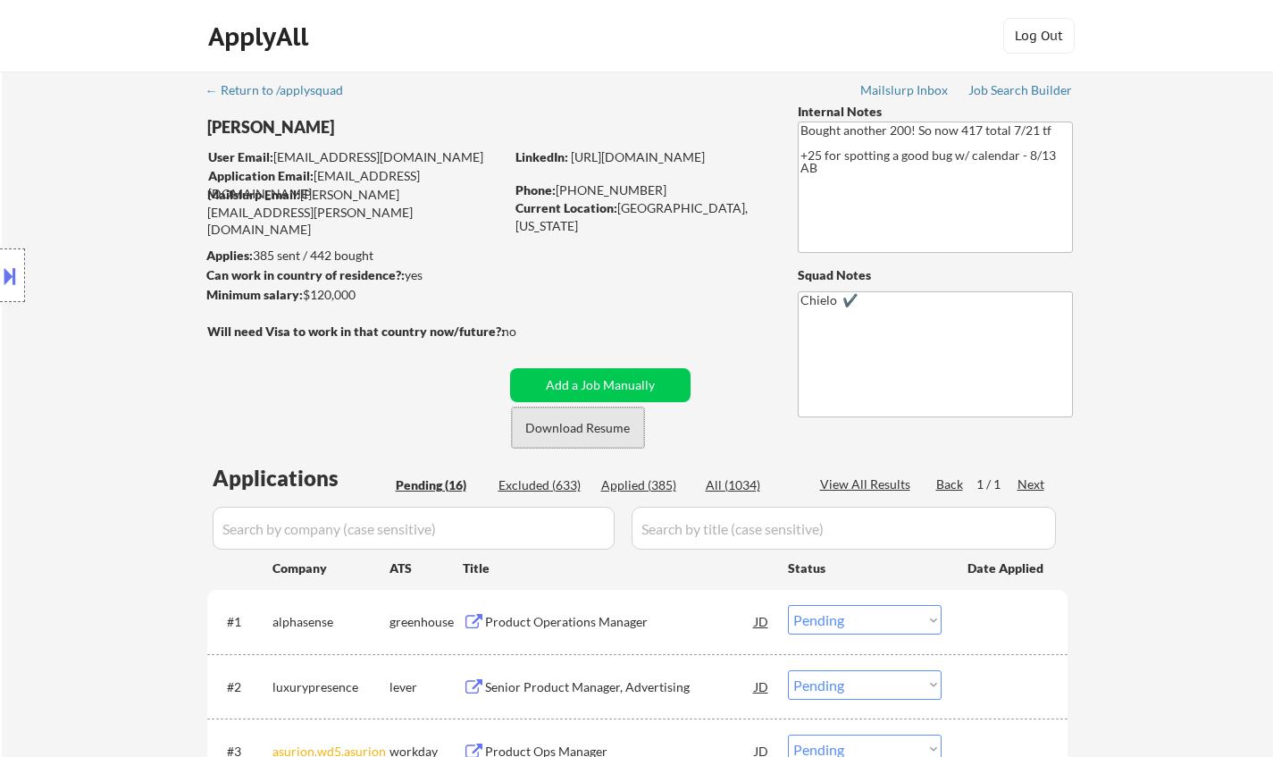
click at [607, 426] on button "Download Resume" at bounding box center [578, 427] width 132 height 40
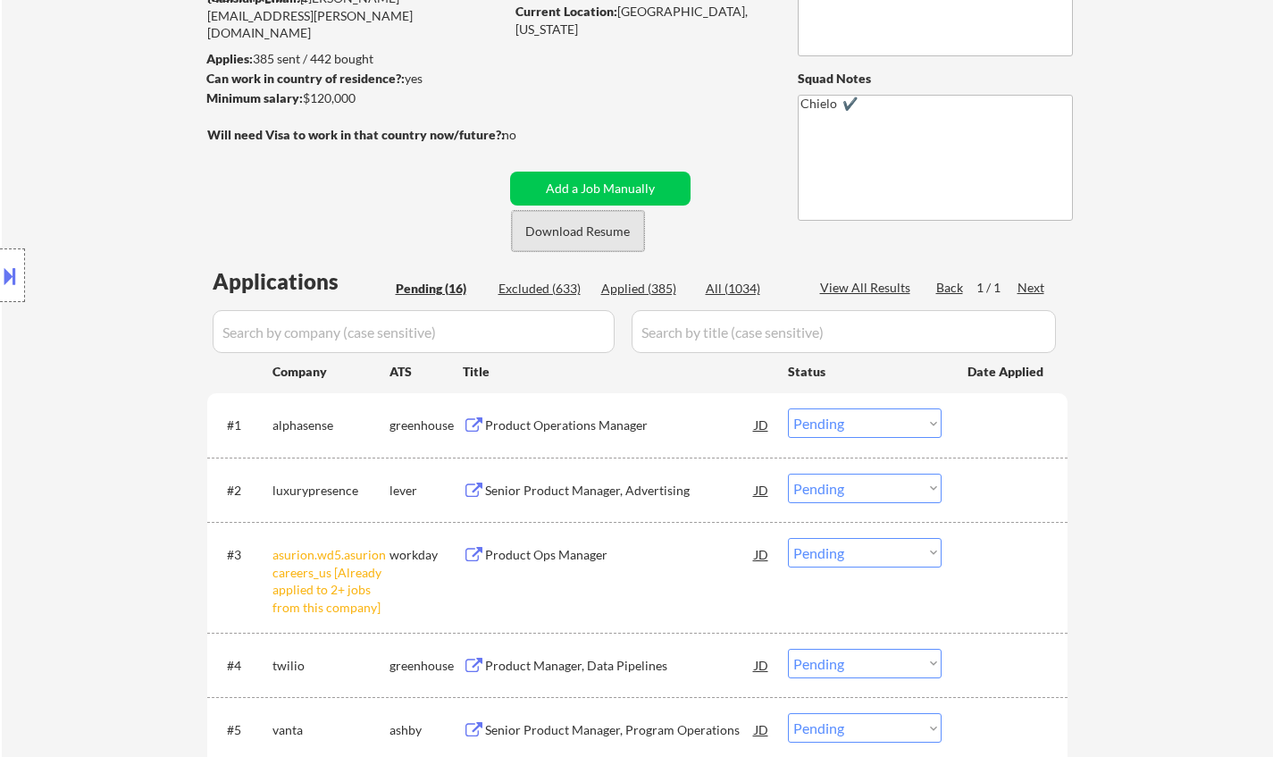
scroll to position [268, 0]
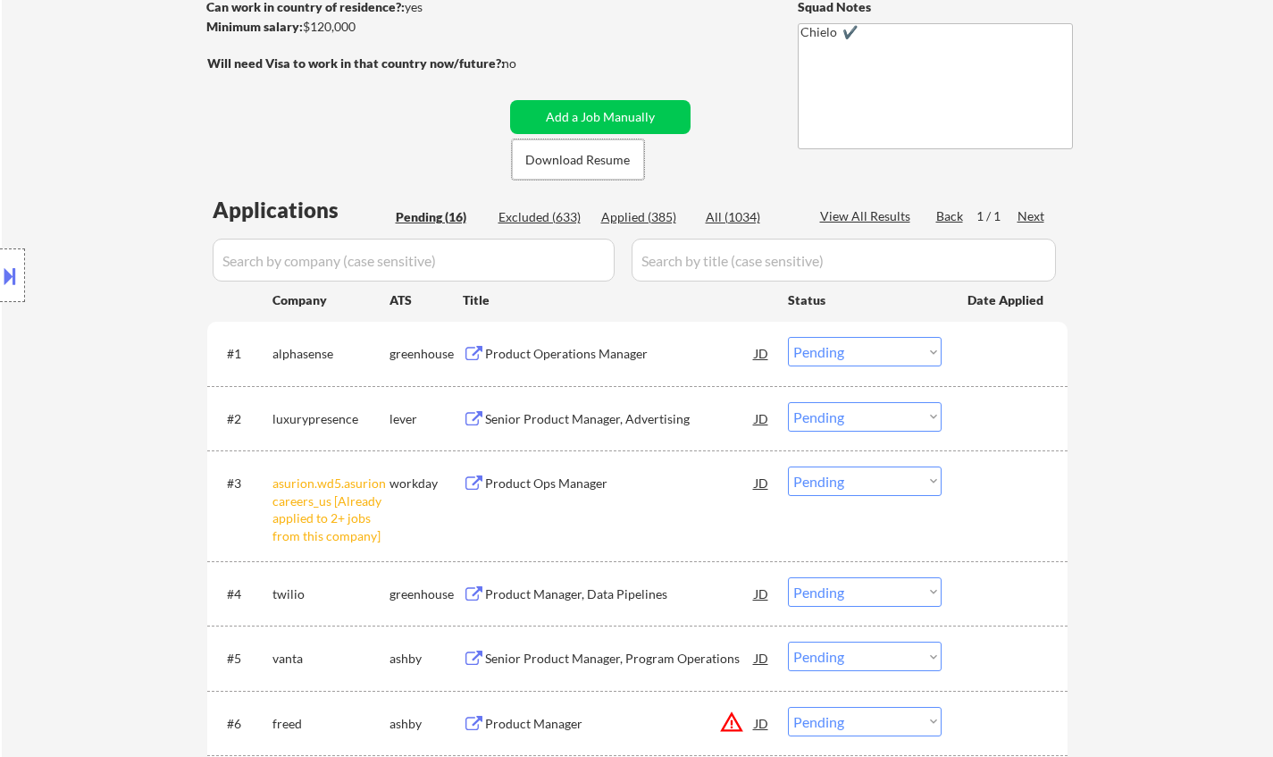
click at [853, 489] on select "Choose an option... Pending Applied Excluded (Questions) Excluded (Expired) Exc…" at bounding box center [865, 480] width 154 height 29
click at [788, 466] on select "Choose an option... Pending Applied Excluded (Questions) Excluded (Expired) Exc…" at bounding box center [865, 480] width 154 height 29
select select ""pending""
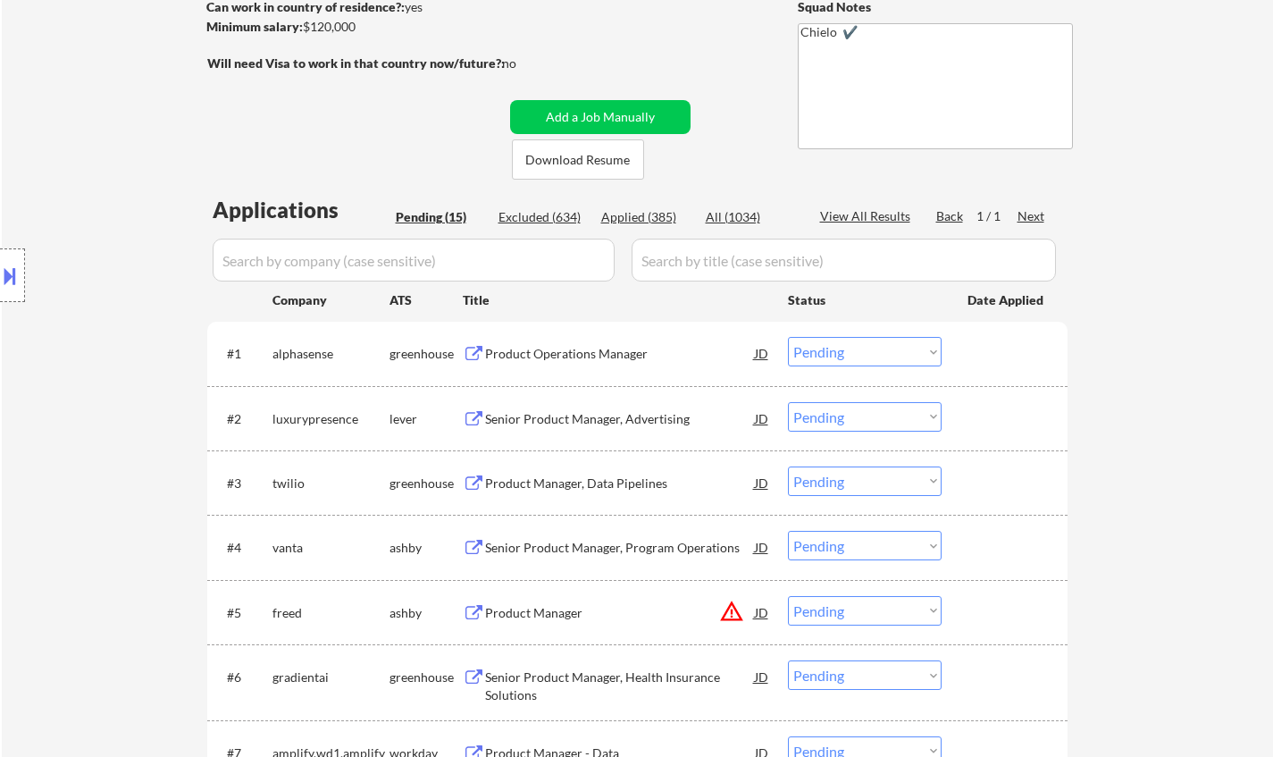
click at [571, 359] on div "Product Operations Manager" at bounding box center [620, 354] width 270 height 18
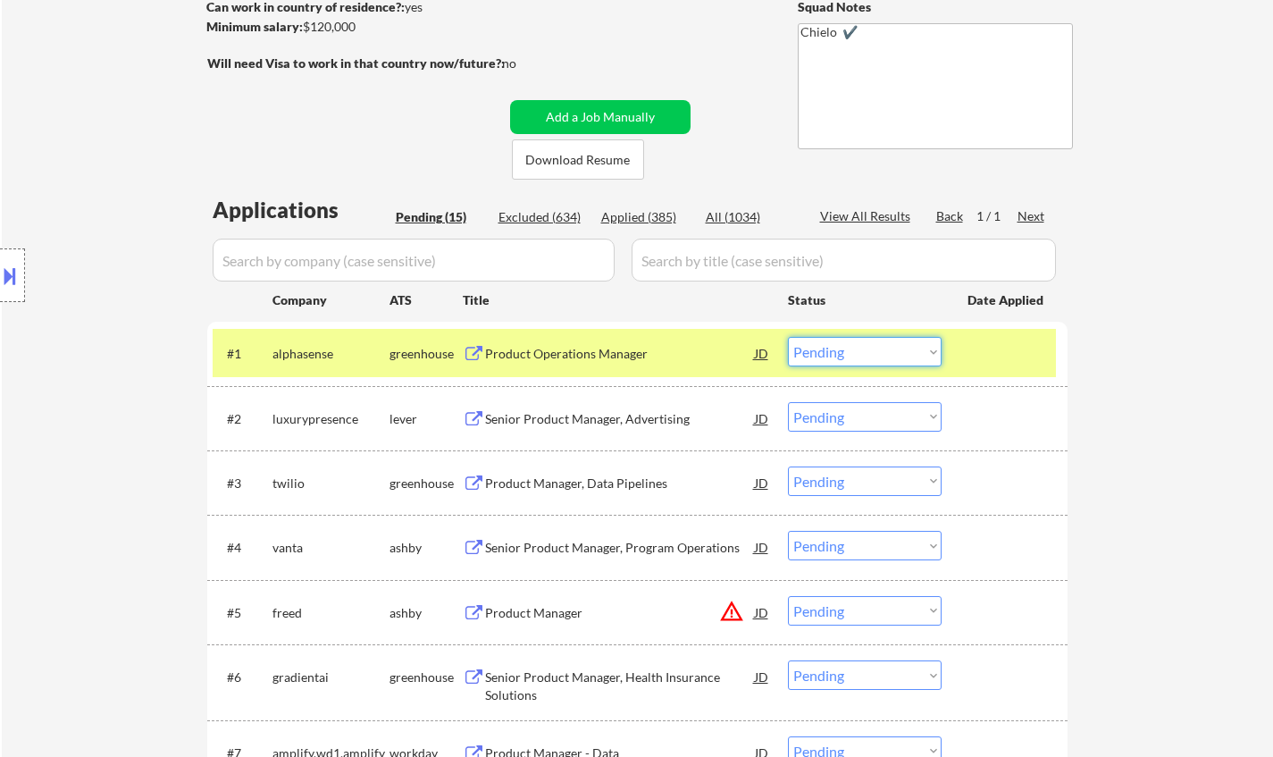
drag, startPoint x: 880, startPoint y: 347, endPoint x: 886, endPoint y: 364, distance: 18.1
click at [880, 347] on select "Choose an option... Pending Applied Excluded (Questions) Excluded (Expired) Exc…" at bounding box center [865, 351] width 154 height 29
click at [788, 337] on select "Choose an option... Pending Applied Excluded (Questions) Excluded (Expired) Exc…" at bounding box center [865, 351] width 154 height 29
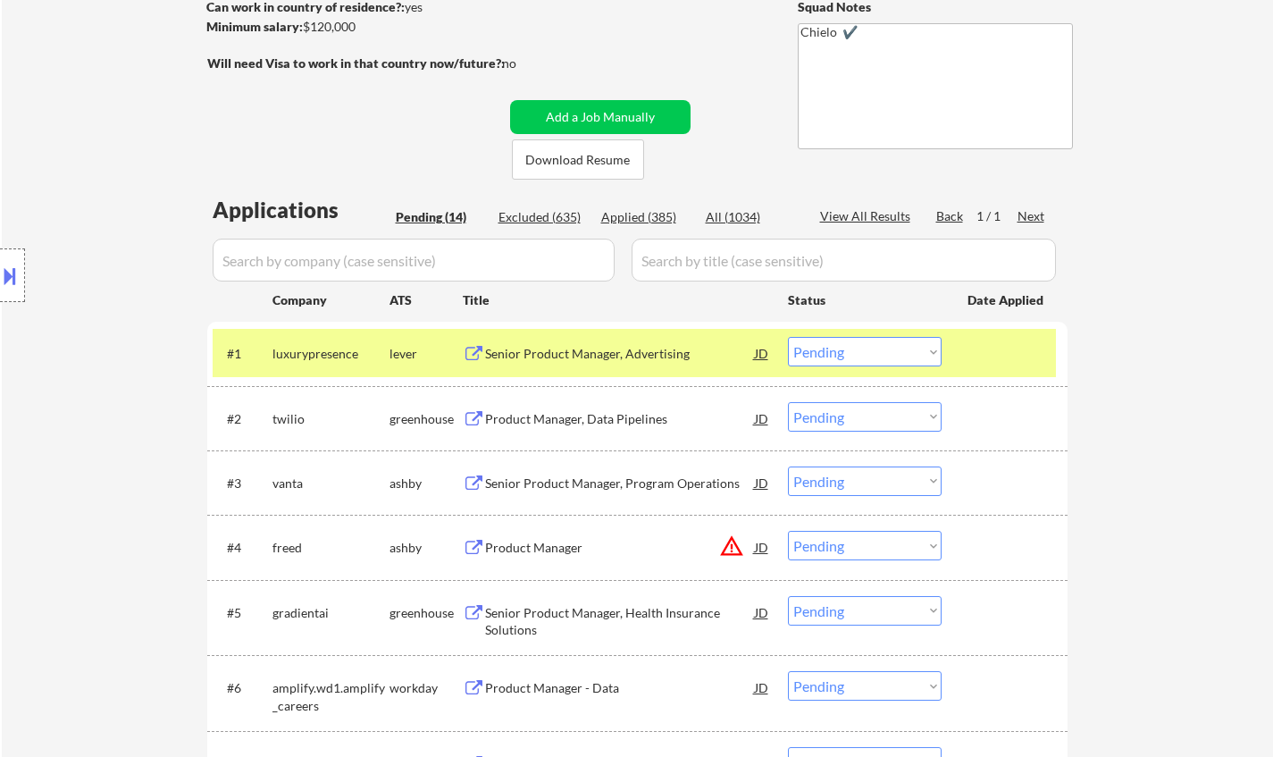
click at [566, 348] on div "Senior Product Manager, Advertising" at bounding box center [620, 354] width 270 height 18
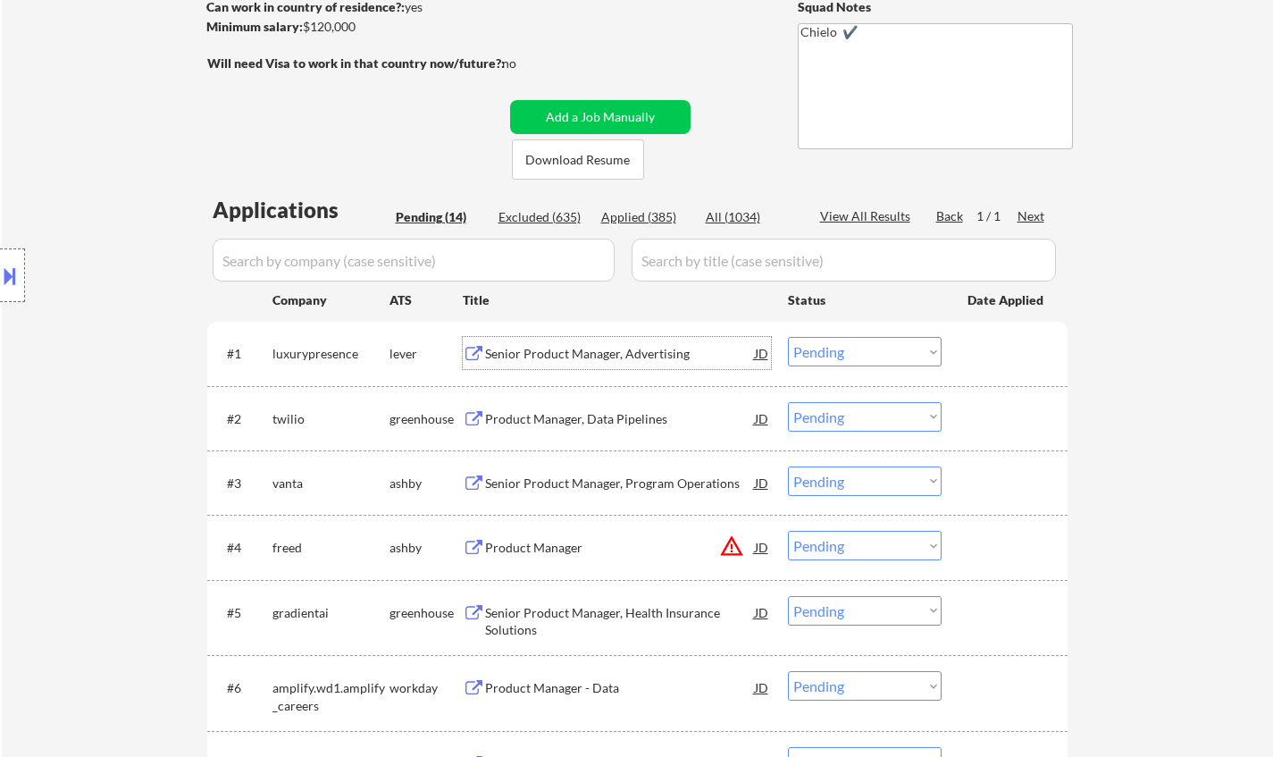
click at [843, 359] on select "Choose an option... Pending Applied Excluded (Questions) Excluded (Expired) Exc…" at bounding box center [865, 351] width 154 height 29
click at [788, 337] on select "Choose an option... Pending Applied Excluded (Questions) Excluded (Expired) Exc…" at bounding box center [865, 351] width 154 height 29
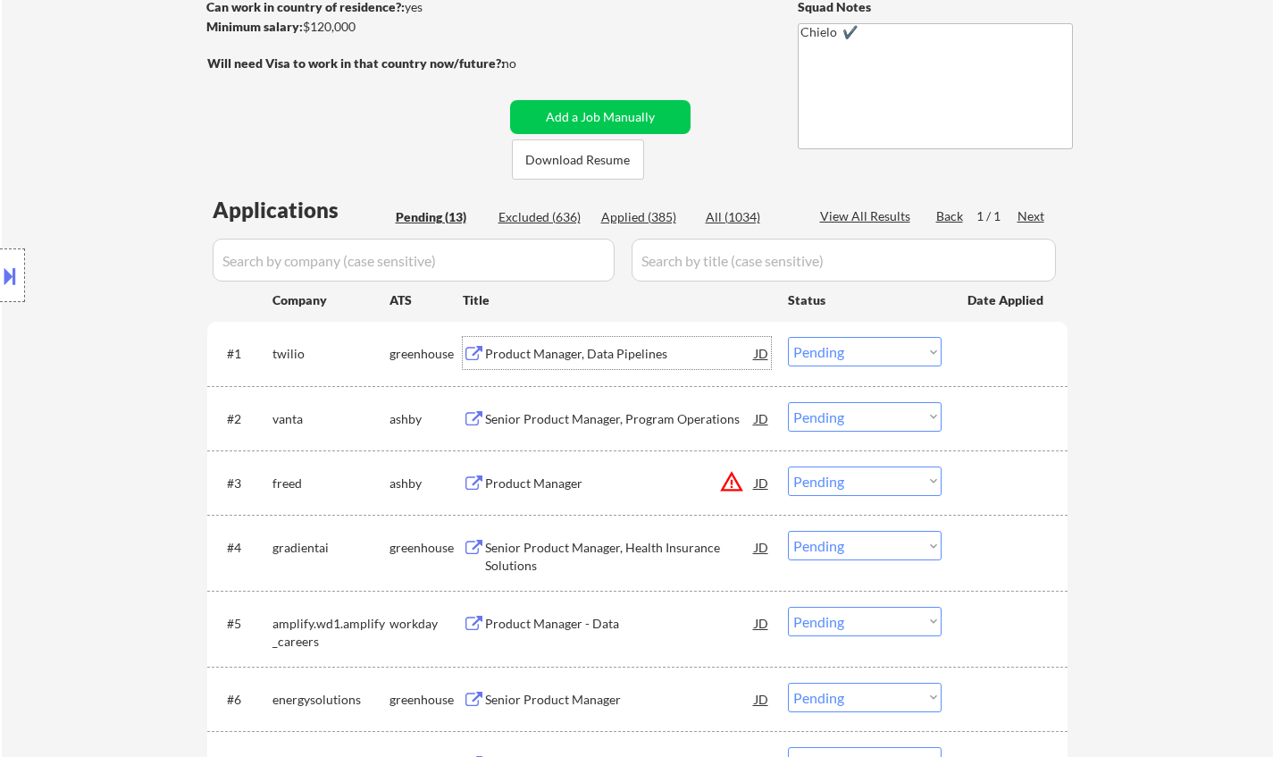
click at [576, 351] on div "Product Manager, Data Pipelines" at bounding box center [620, 354] width 270 height 18
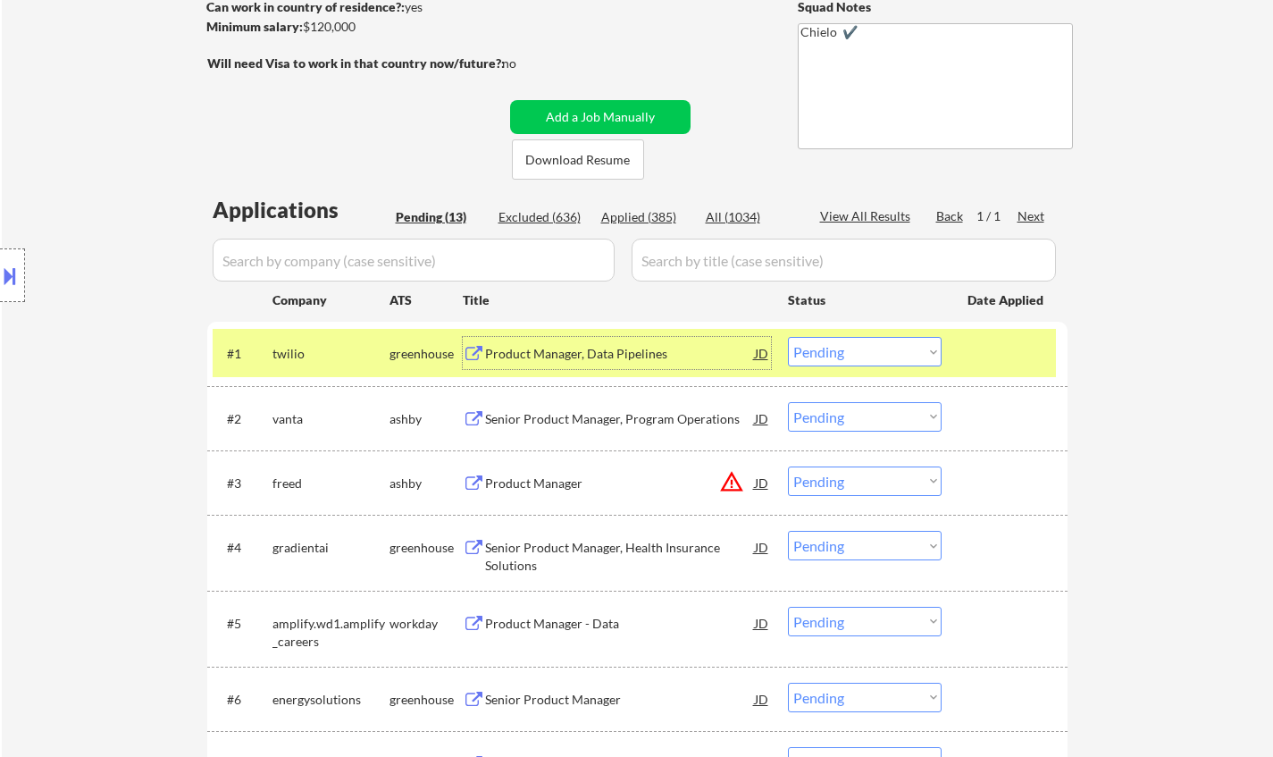
drag, startPoint x: 863, startPoint y: 351, endPoint x: 952, endPoint y: 576, distance: 241.9
click at [863, 352] on select "Choose an option... Pending Applied Excluded (Questions) Excluded (Expired) Exc…" at bounding box center [865, 351] width 154 height 29
click at [788, 337] on select "Choose an option... Pending Applied Excluded (Questions) Excluded (Expired) Exc…" at bounding box center [865, 351] width 154 height 29
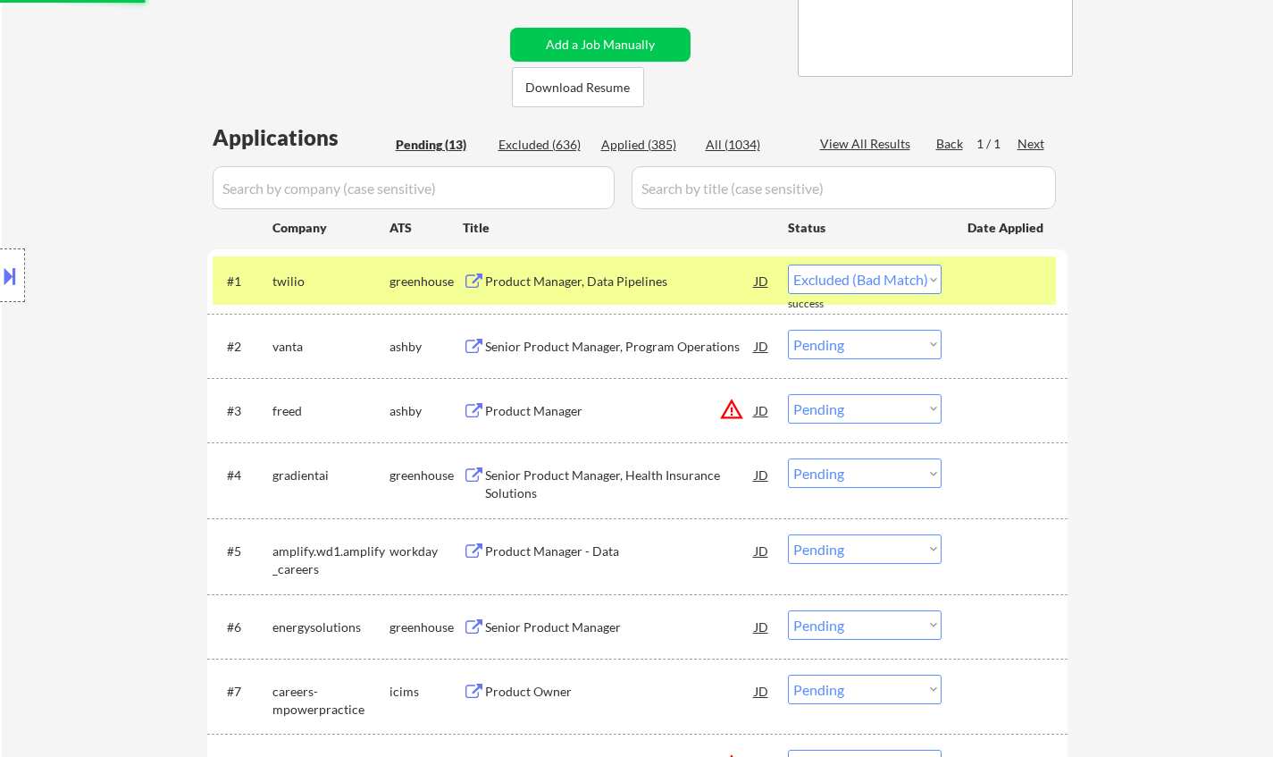
scroll to position [357, 0]
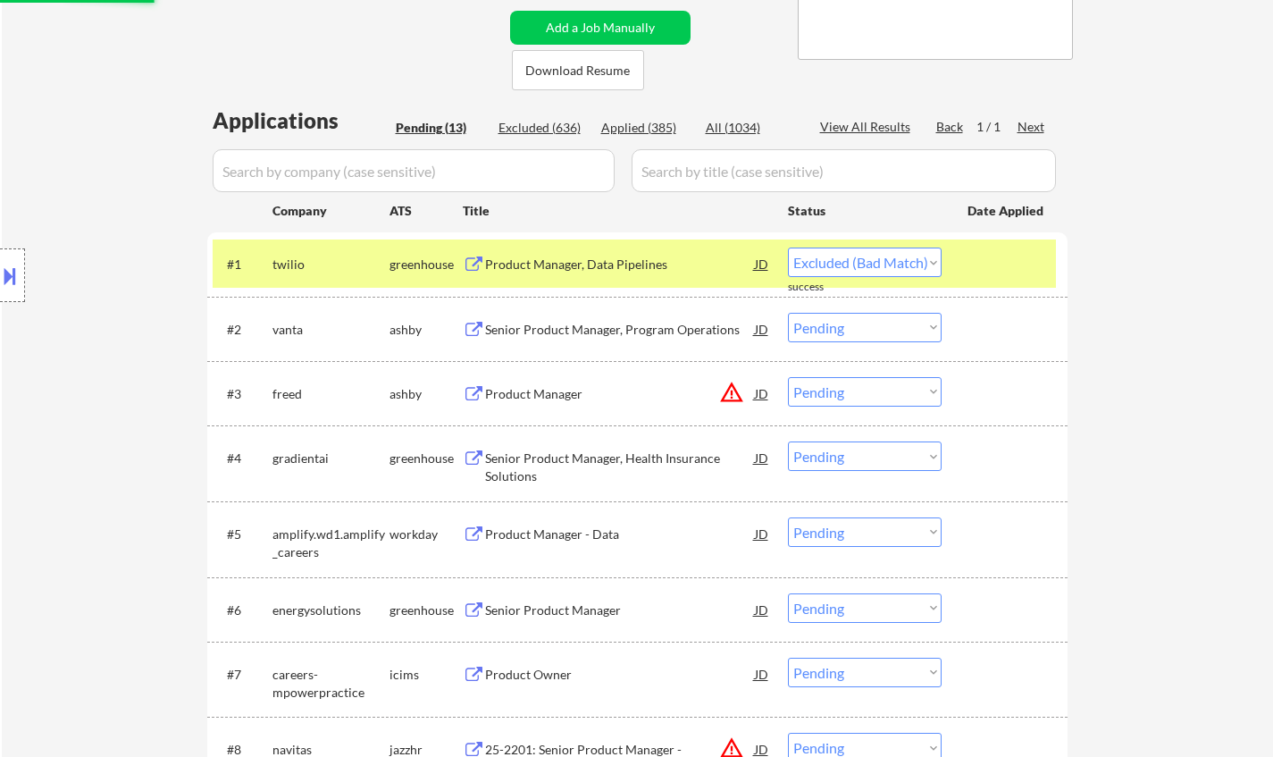
select select ""pending""
